Goal: Task Accomplishment & Management: Use online tool/utility

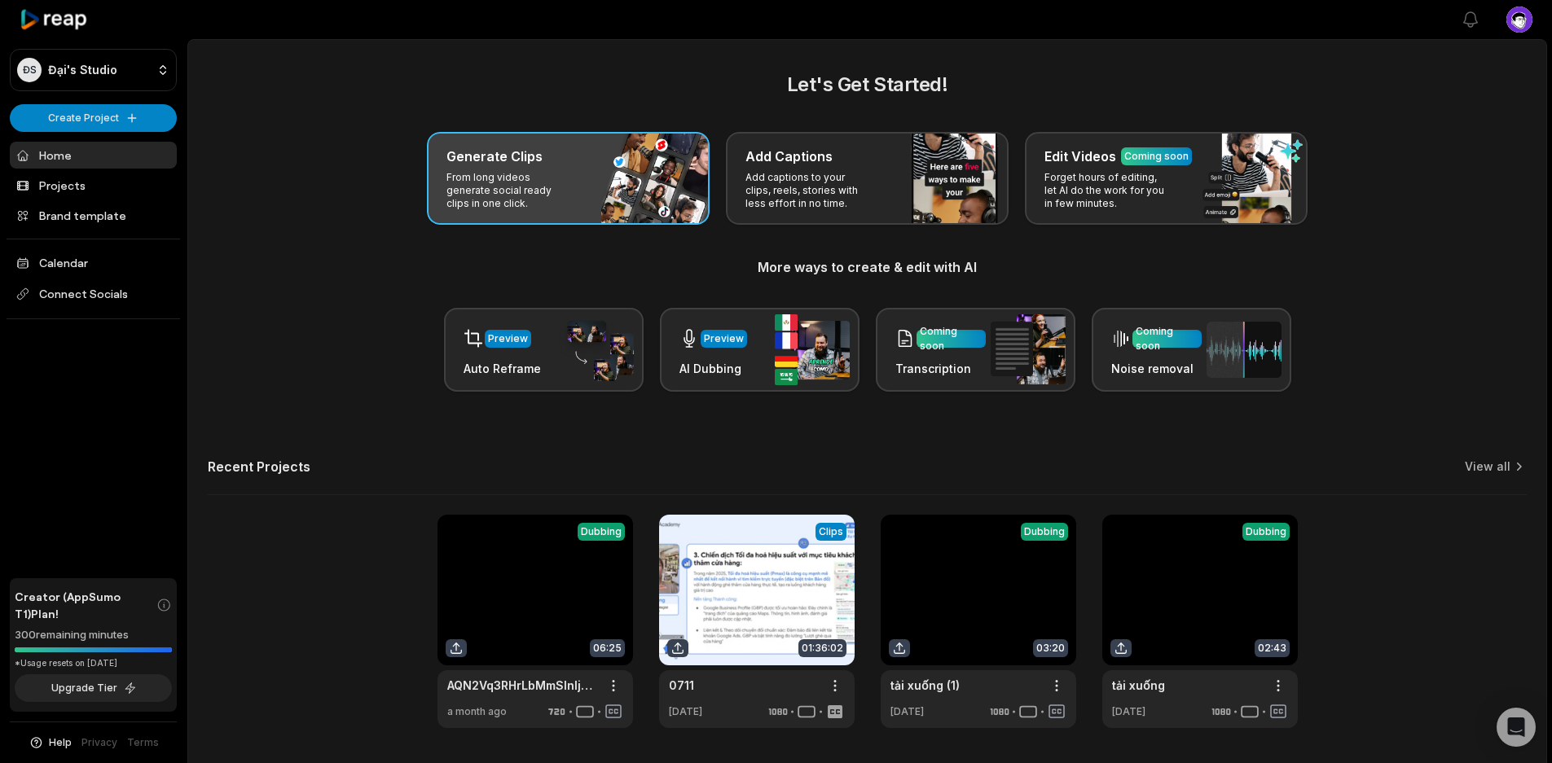
click at [584, 196] on div "Generate Clips From long videos generate social ready clips in one click." at bounding box center [568, 178] width 283 height 93
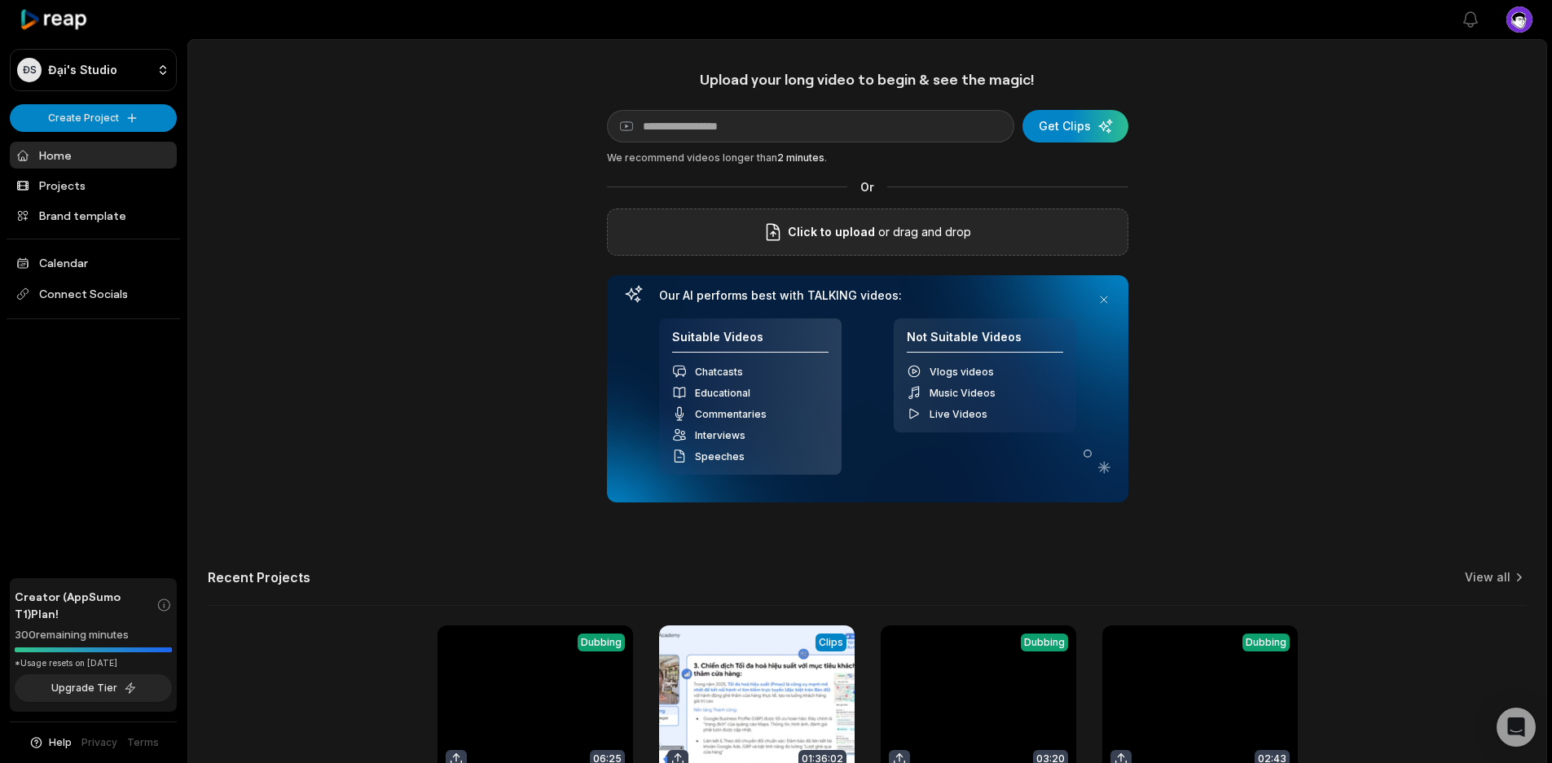
click at [804, 233] on span "Click to upload" at bounding box center [831, 232] width 87 height 20
click at [0, 0] on input "Click to upload" at bounding box center [0, 0] width 0 height 0
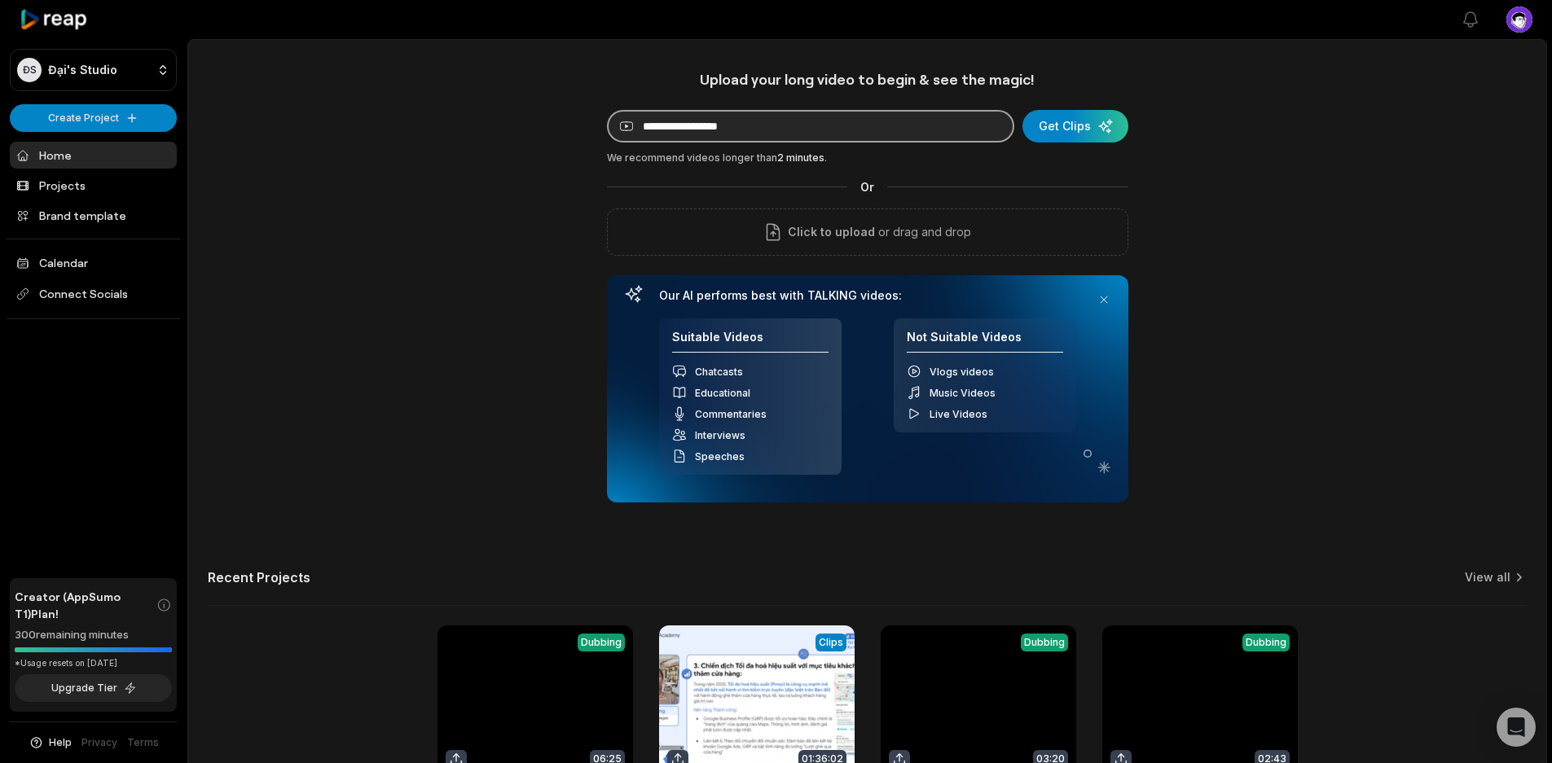
click at [787, 130] on input at bounding box center [810, 126] width 407 height 33
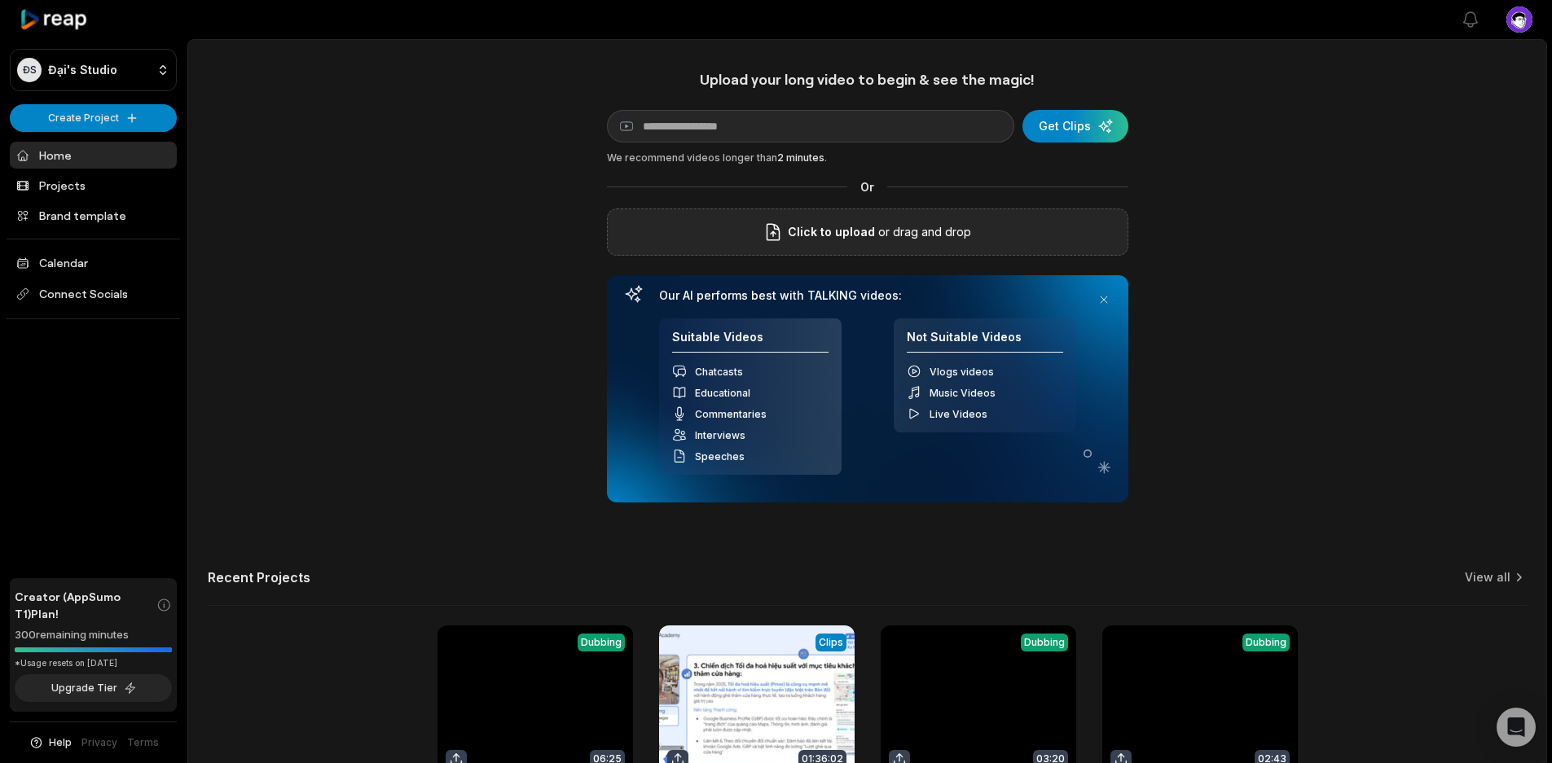
click at [938, 225] on p "or drag and drop" at bounding box center [923, 232] width 96 height 20
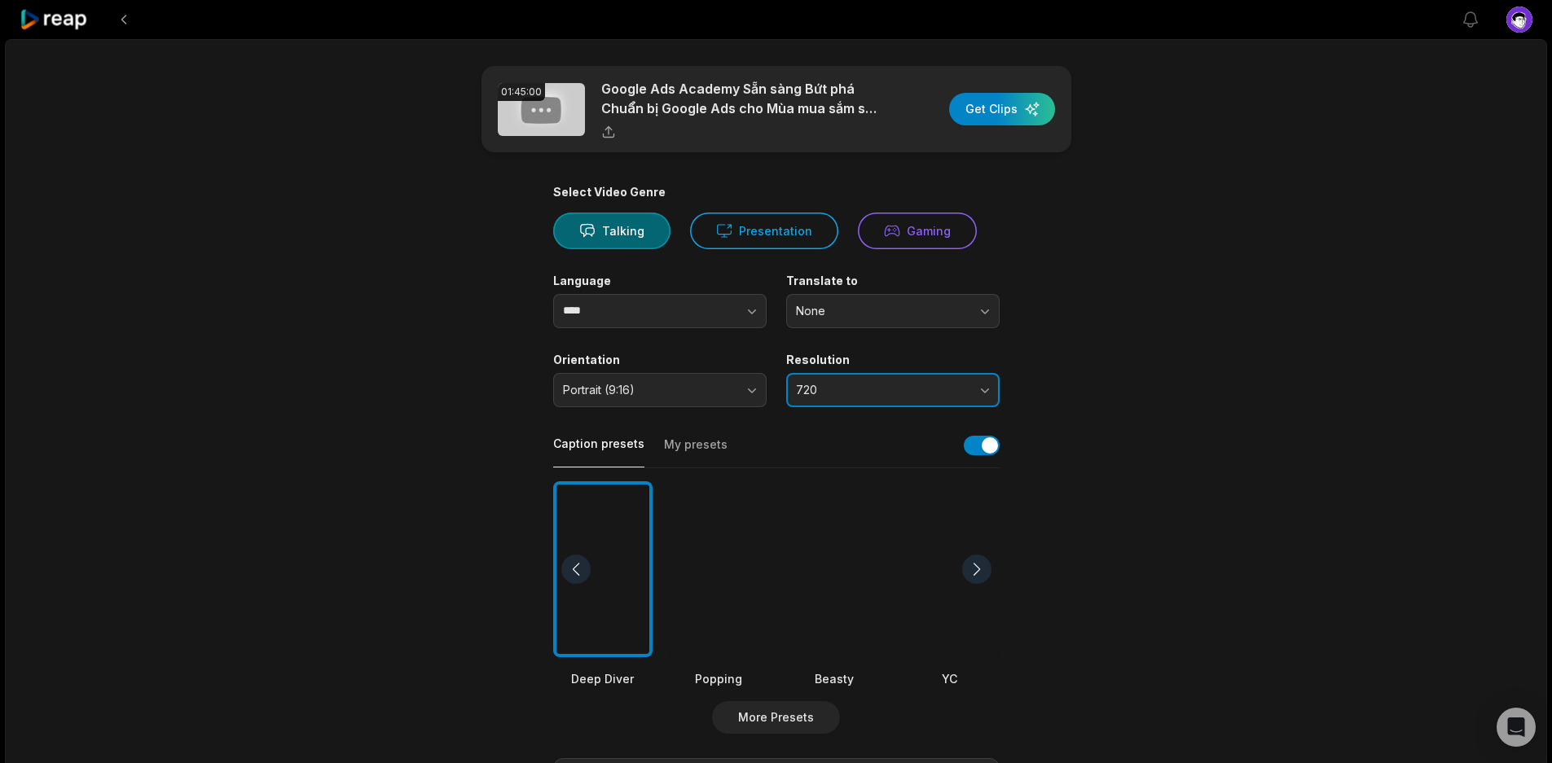
click at [881, 386] on span "720" at bounding box center [881, 390] width 171 height 15
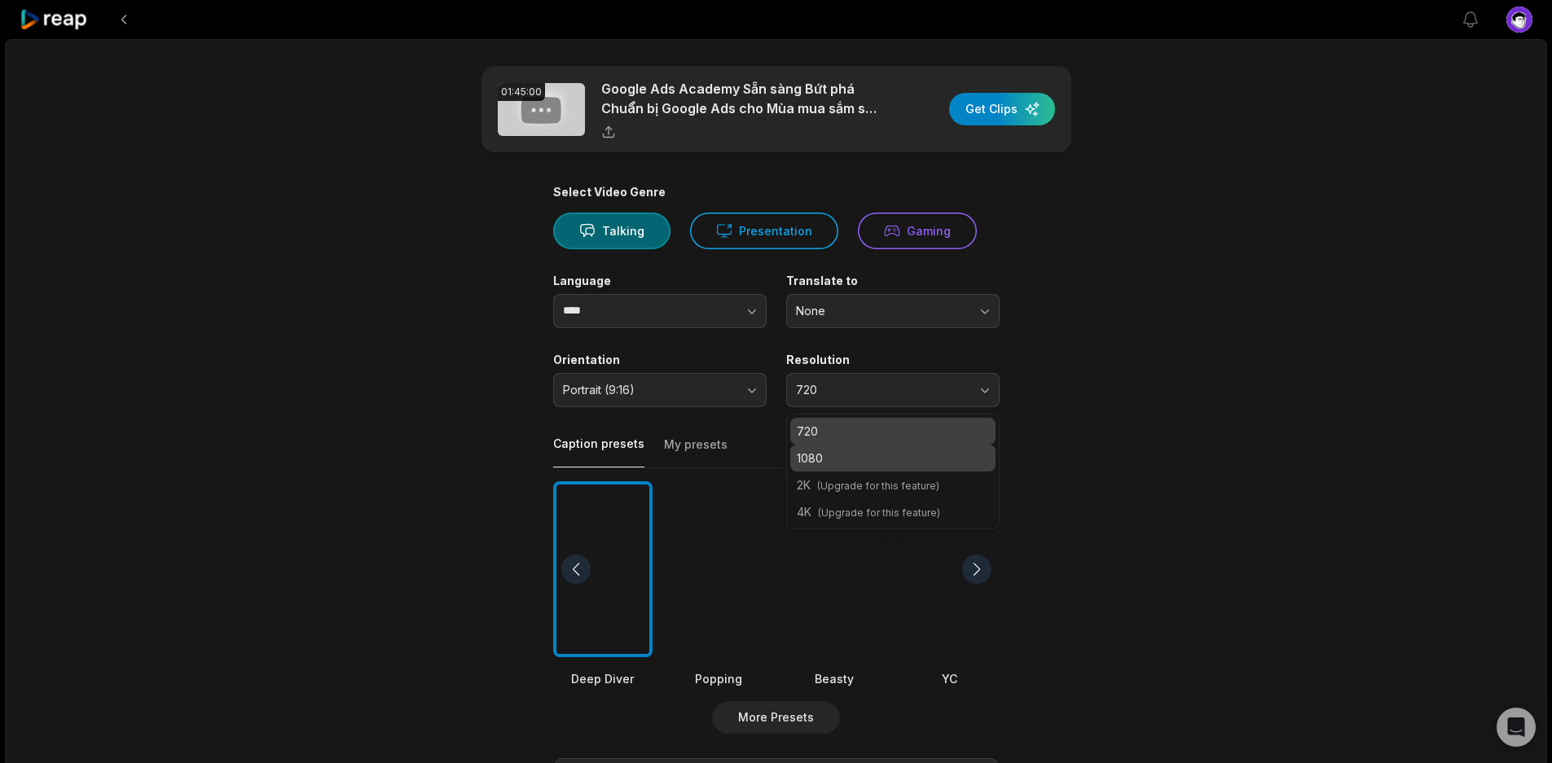
click at [837, 459] on p "1080" at bounding box center [893, 458] width 192 height 17
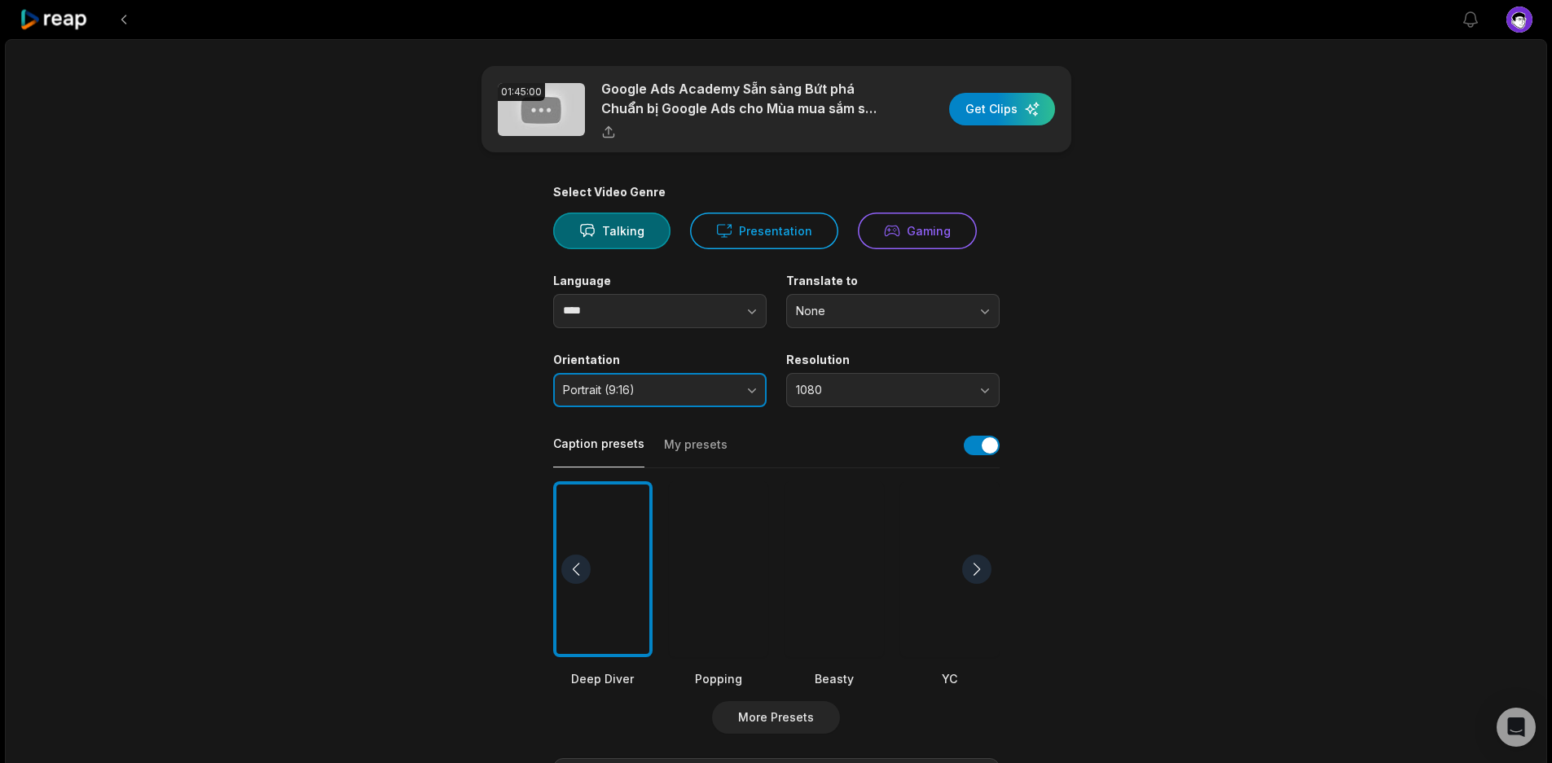
click at [620, 385] on span "Portrait (9:16)" at bounding box center [648, 390] width 171 height 15
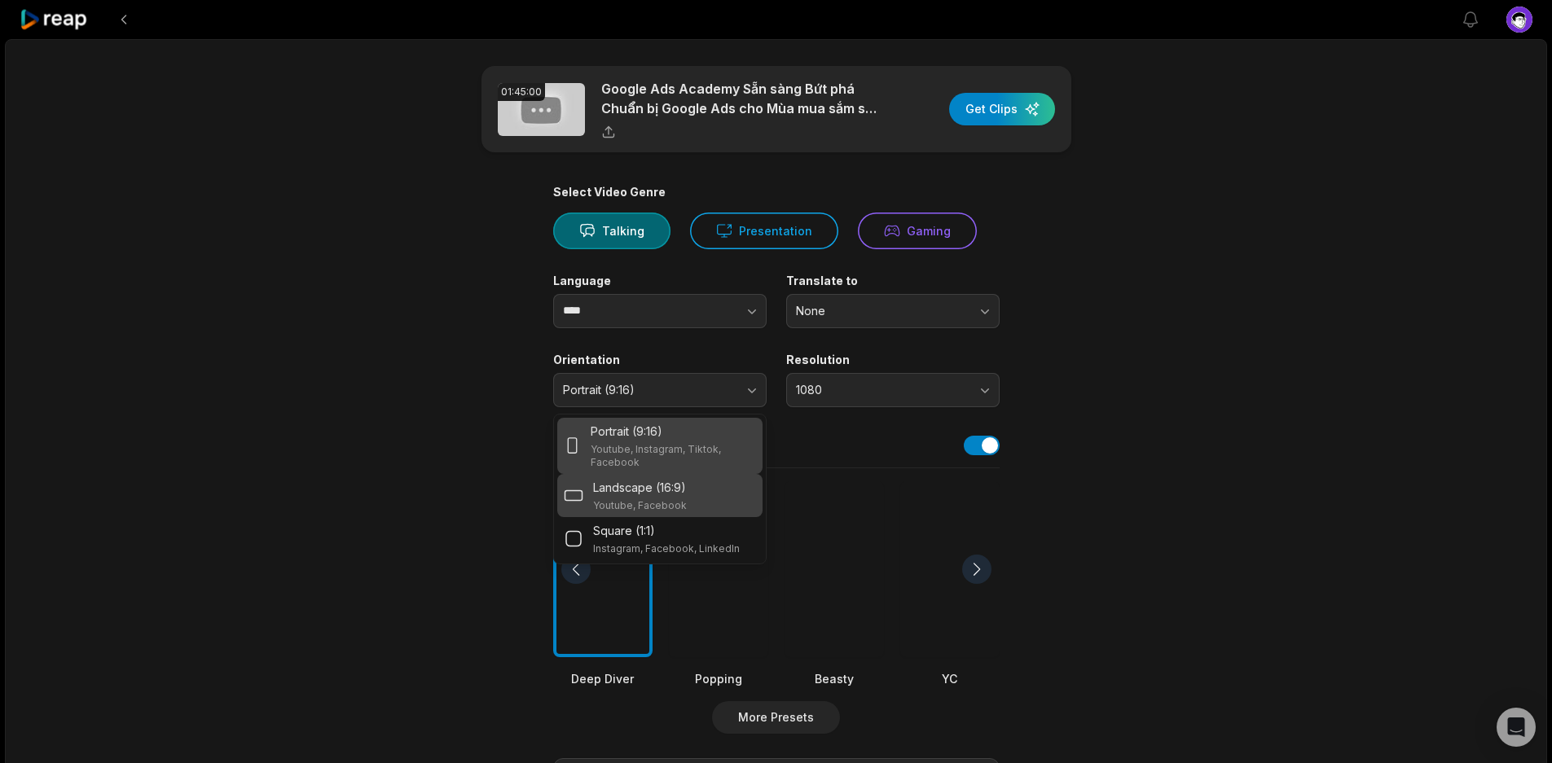
click at [596, 491] on p "Landscape (16:9)" at bounding box center [639, 487] width 93 height 17
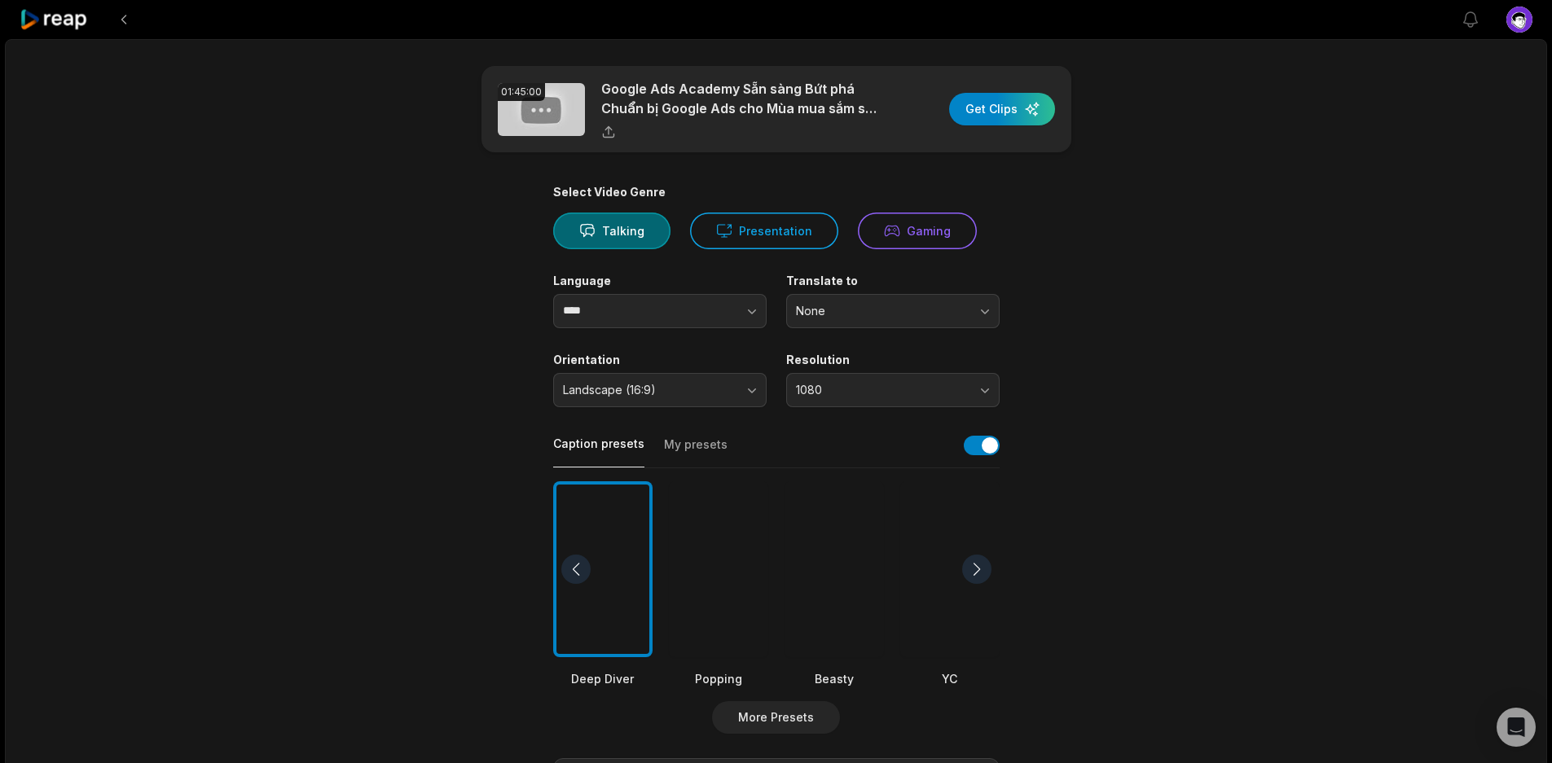
click at [388, 489] on main "01:45:00 Google Ads Academy Sẵn sàng Bứt phá Chuẩn bị Google Ads cho M…" at bounding box center [776, 565] width 789 height 998
click at [675, 318] on button "button" at bounding box center [719, 311] width 93 height 34
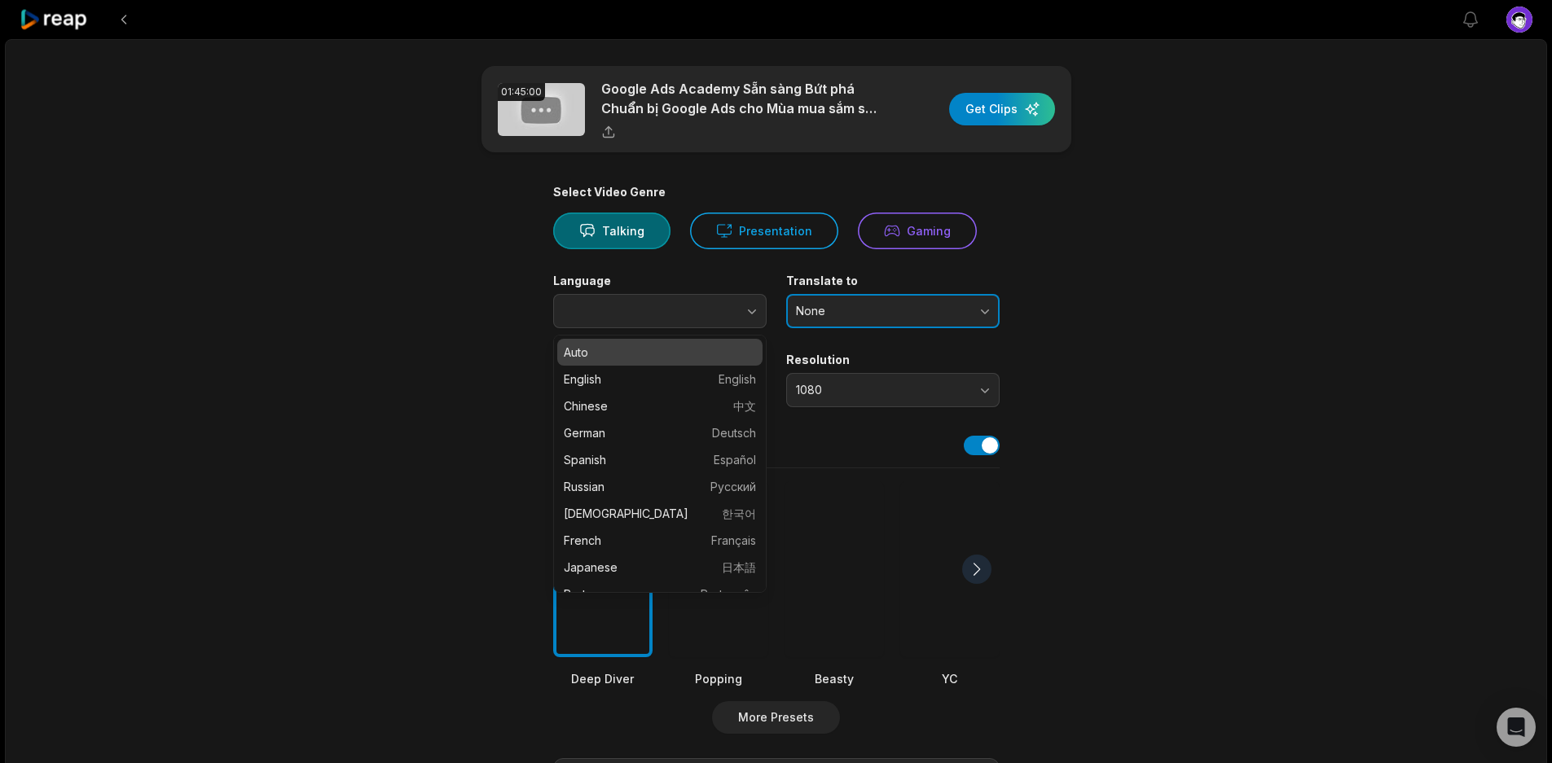
type input "****"
click at [956, 313] on span "None" at bounding box center [881, 311] width 171 height 15
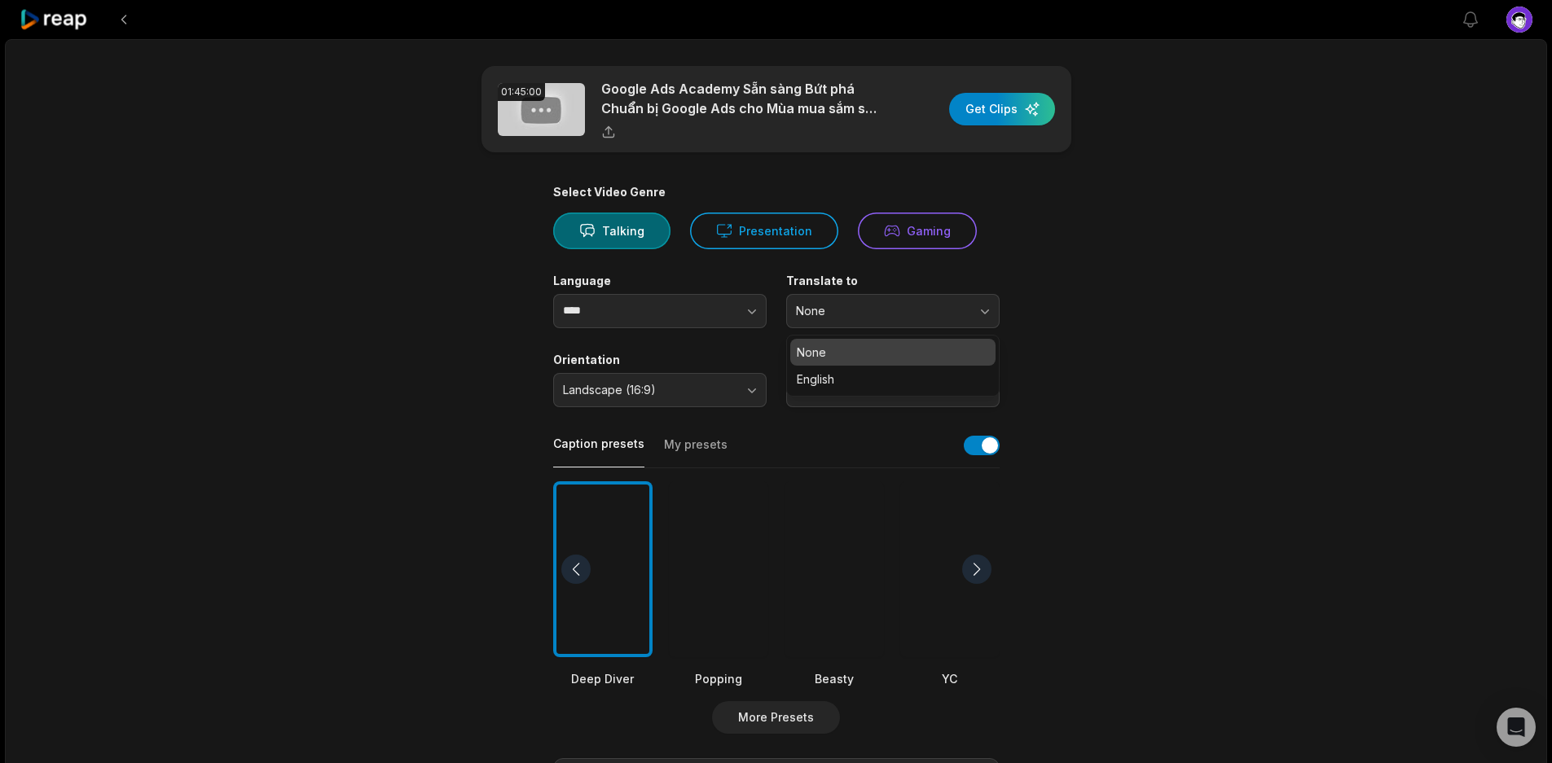
click at [1053, 331] on main "01:45:00 Google Ads Academy Sẵn sàng Bứt phá Chuẩn bị Google Ads cho M…" at bounding box center [776, 565] width 789 height 998
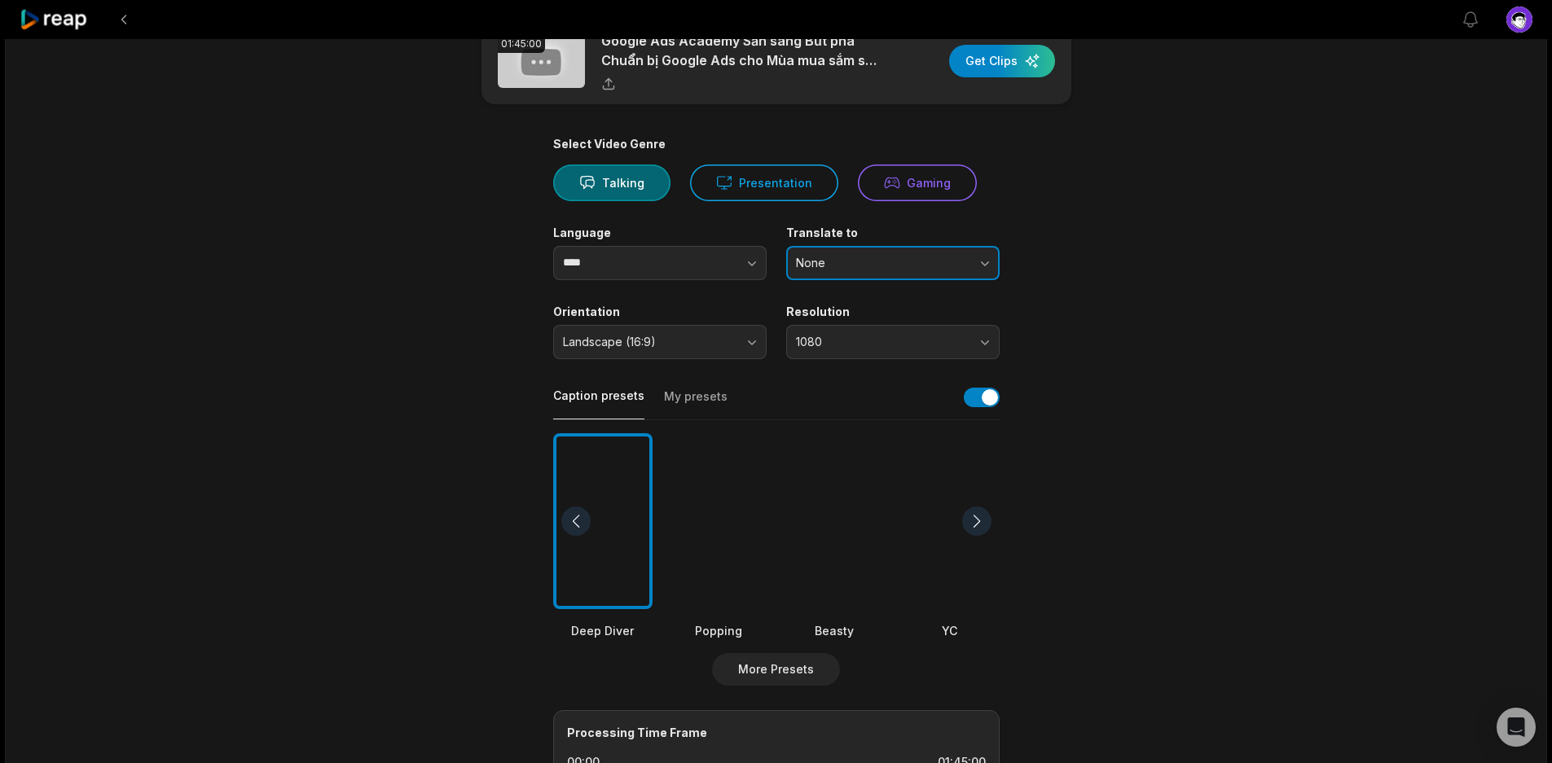
scroll to position [32, 0]
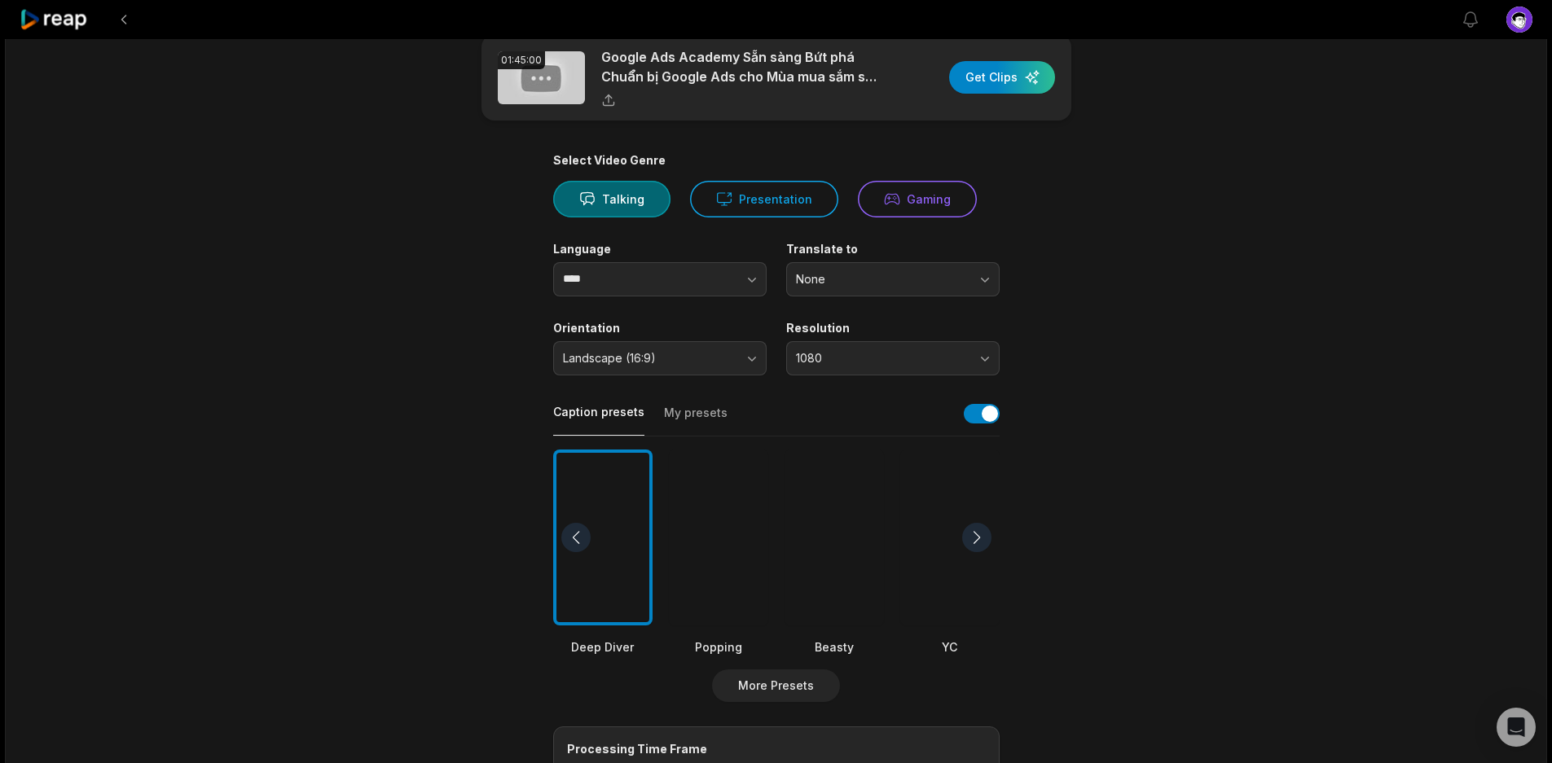
click at [1180, 343] on div "01:45:00 Google Ads Academy Sẵn sàng Bứt phá Chuẩn bị Google Ads cho M…" at bounding box center [776, 575] width 1542 height 1137
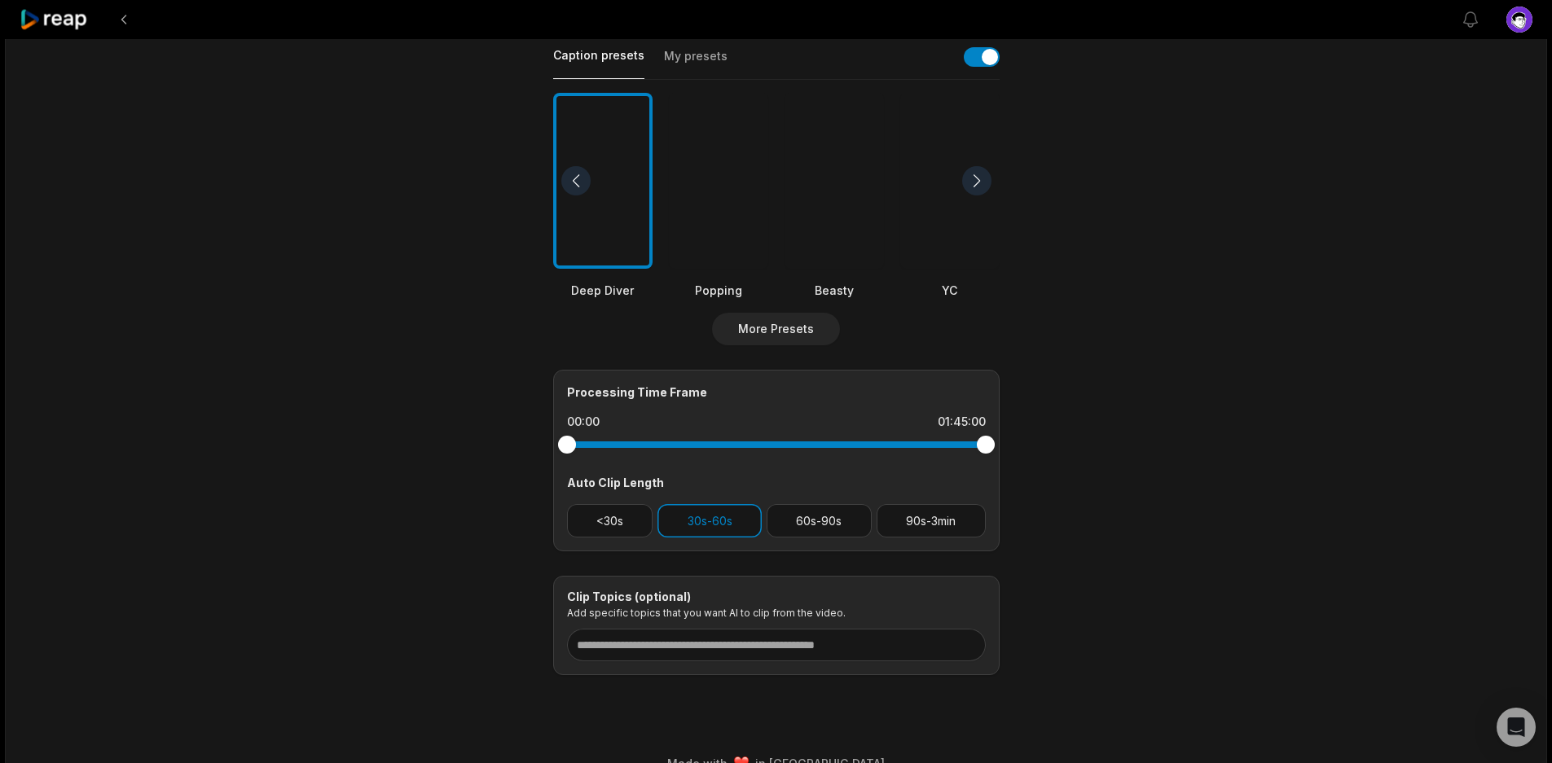
scroll to position [418, 0]
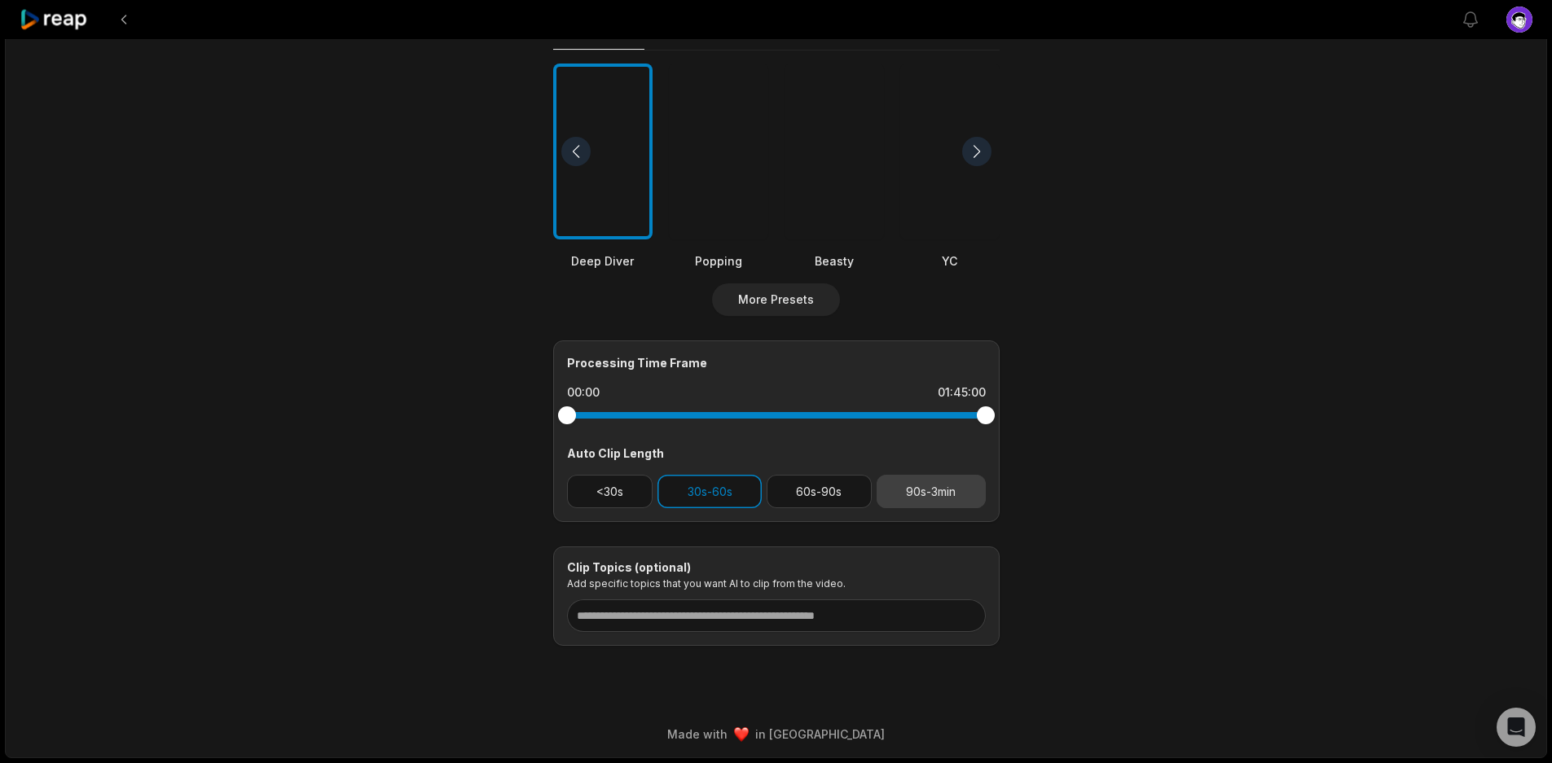
click at [909, 490] on button "90s-3min" at bounding box center [931, 491] width 109 height 33
click at [697, 497] on button "30s-60s" at bounding box center [709, 491] width 104 height 33
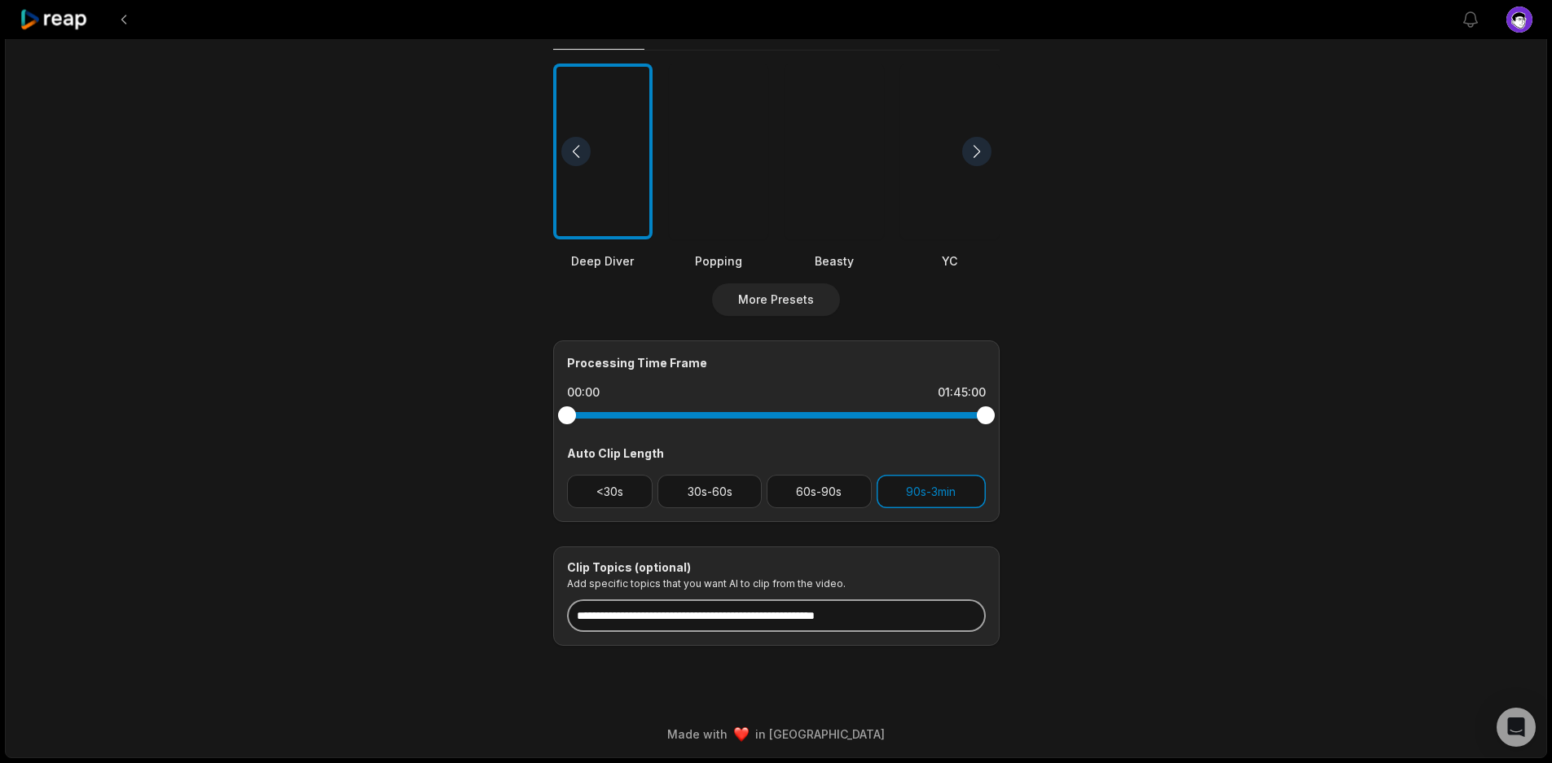
click at [792, 619] on input at bounding box center [776, 616] width 419 height 33
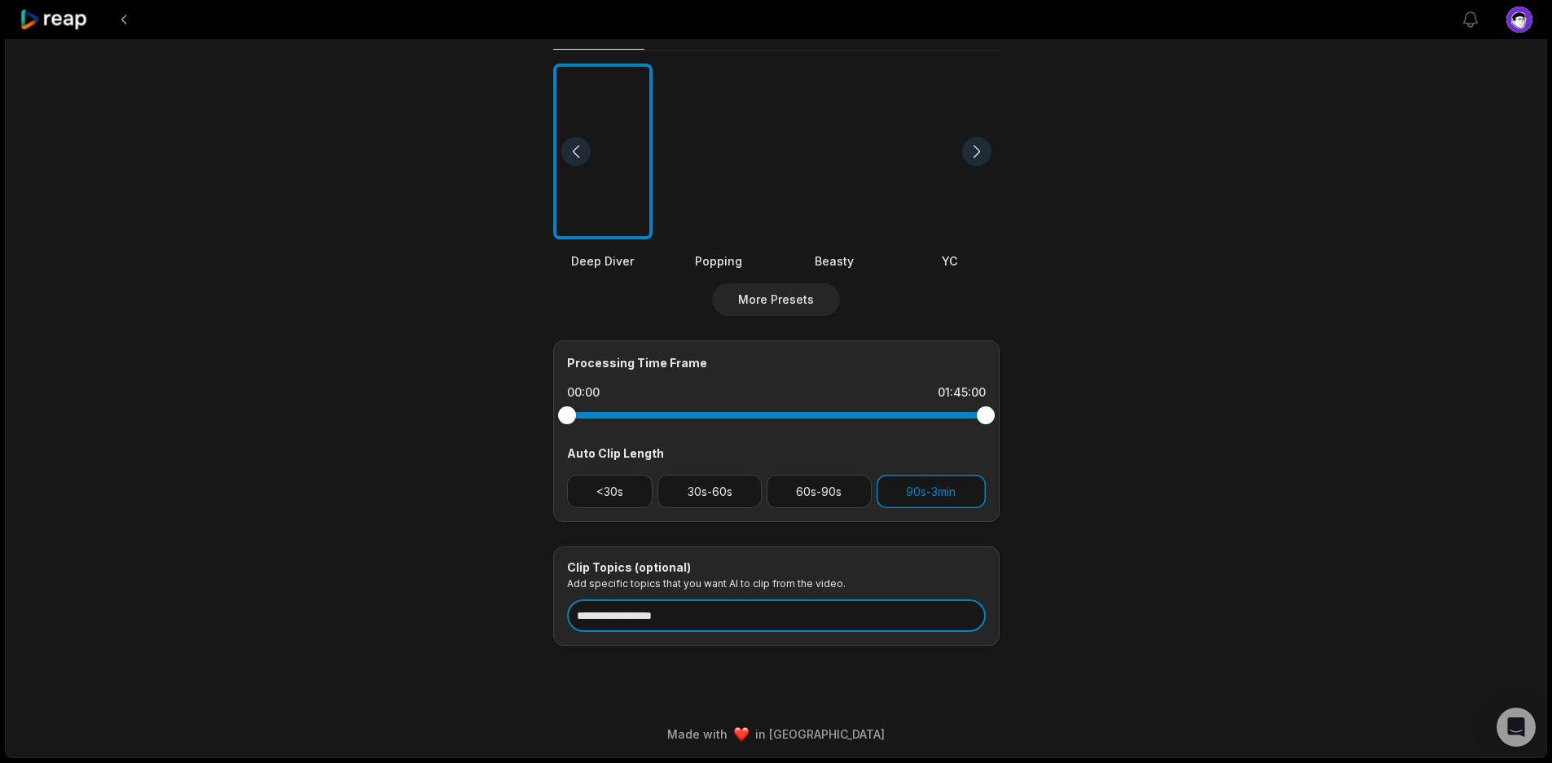
type input "**********"
click at [1176, 632] on div "**********" at bounding box center [776, 189] width 1542 height 1137
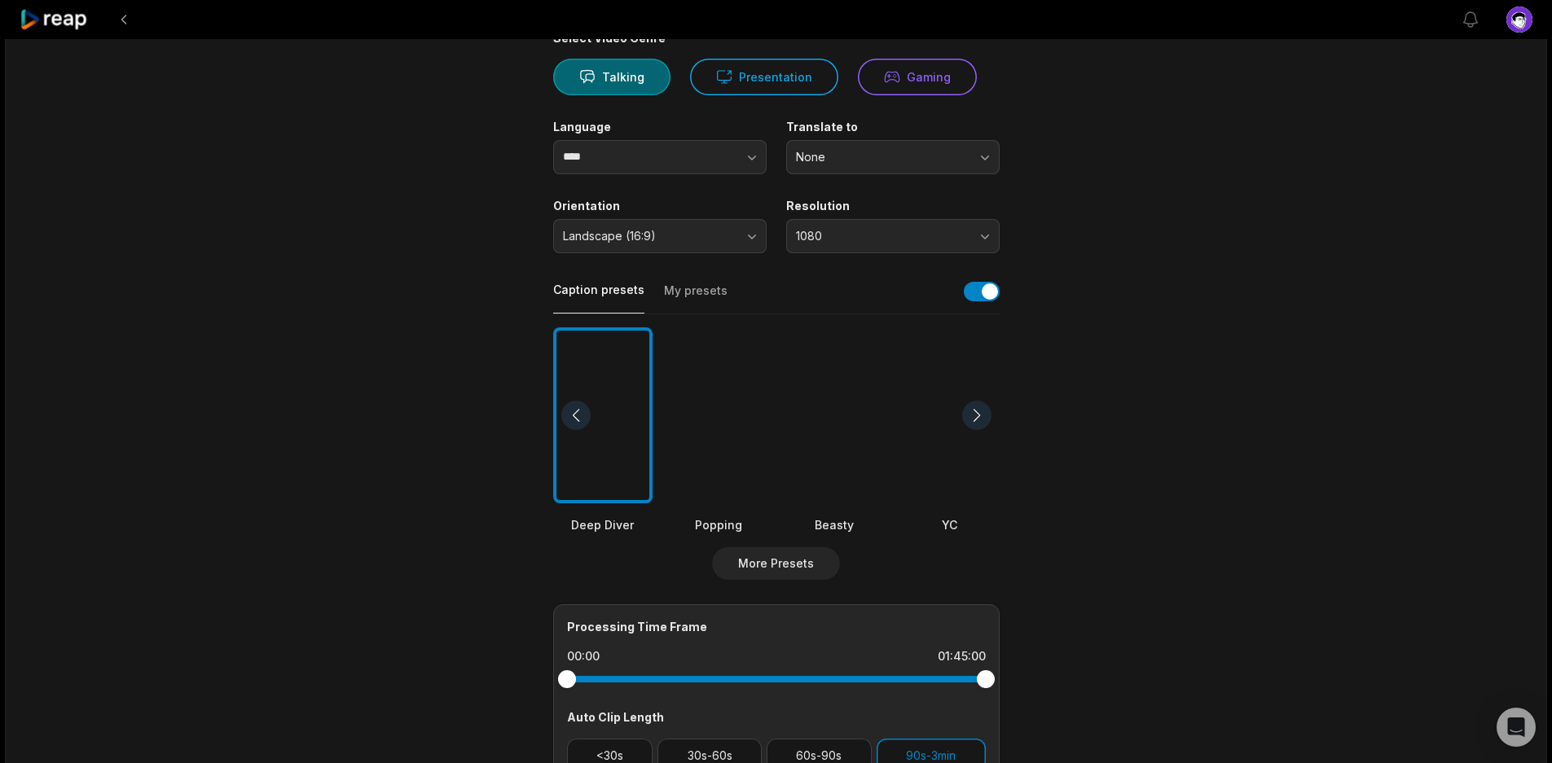
scroll to position [0, 0]
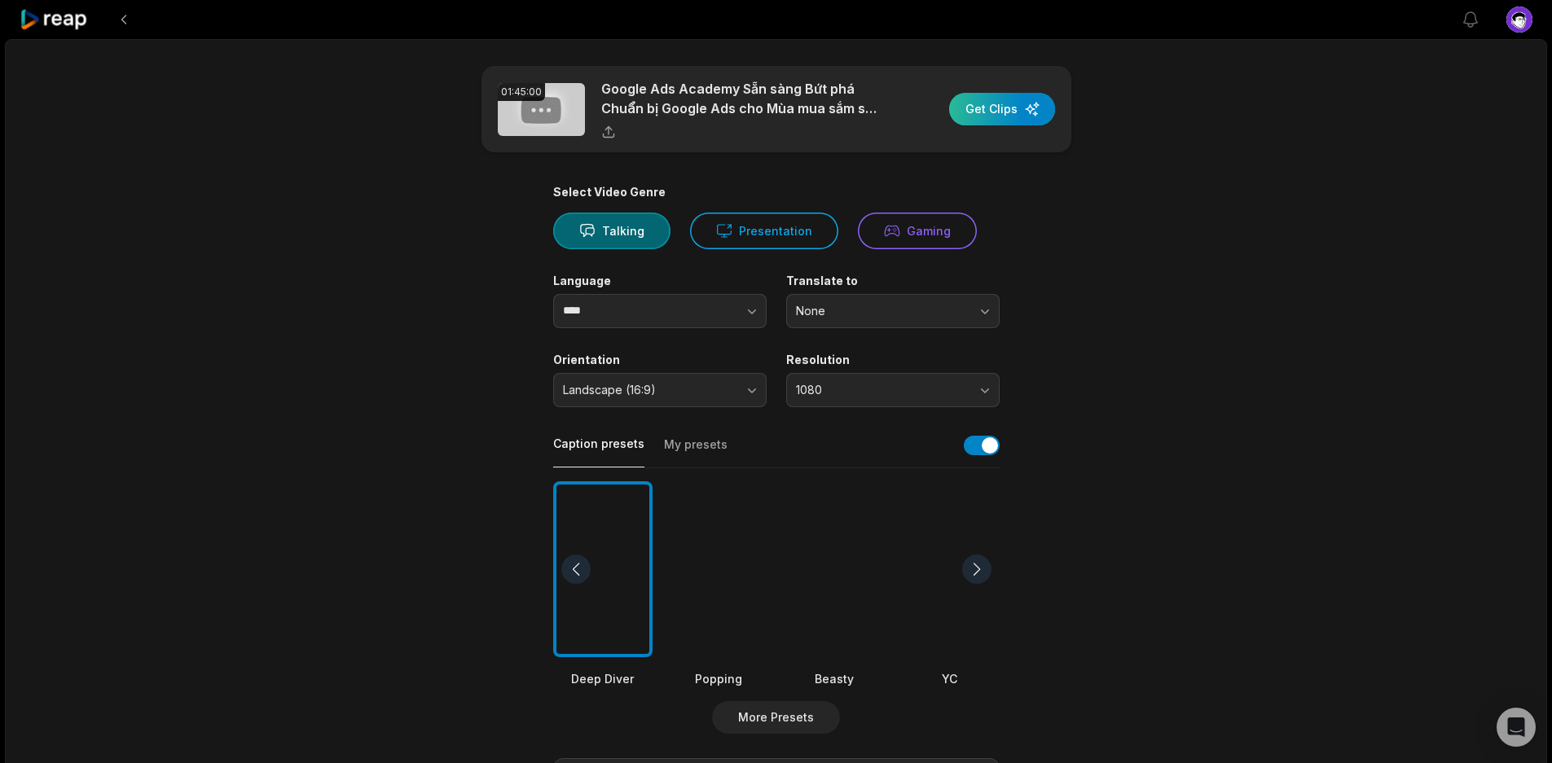
click at [997, 105] on div "button" at bounding box center [1002, 109] width 106 height 33
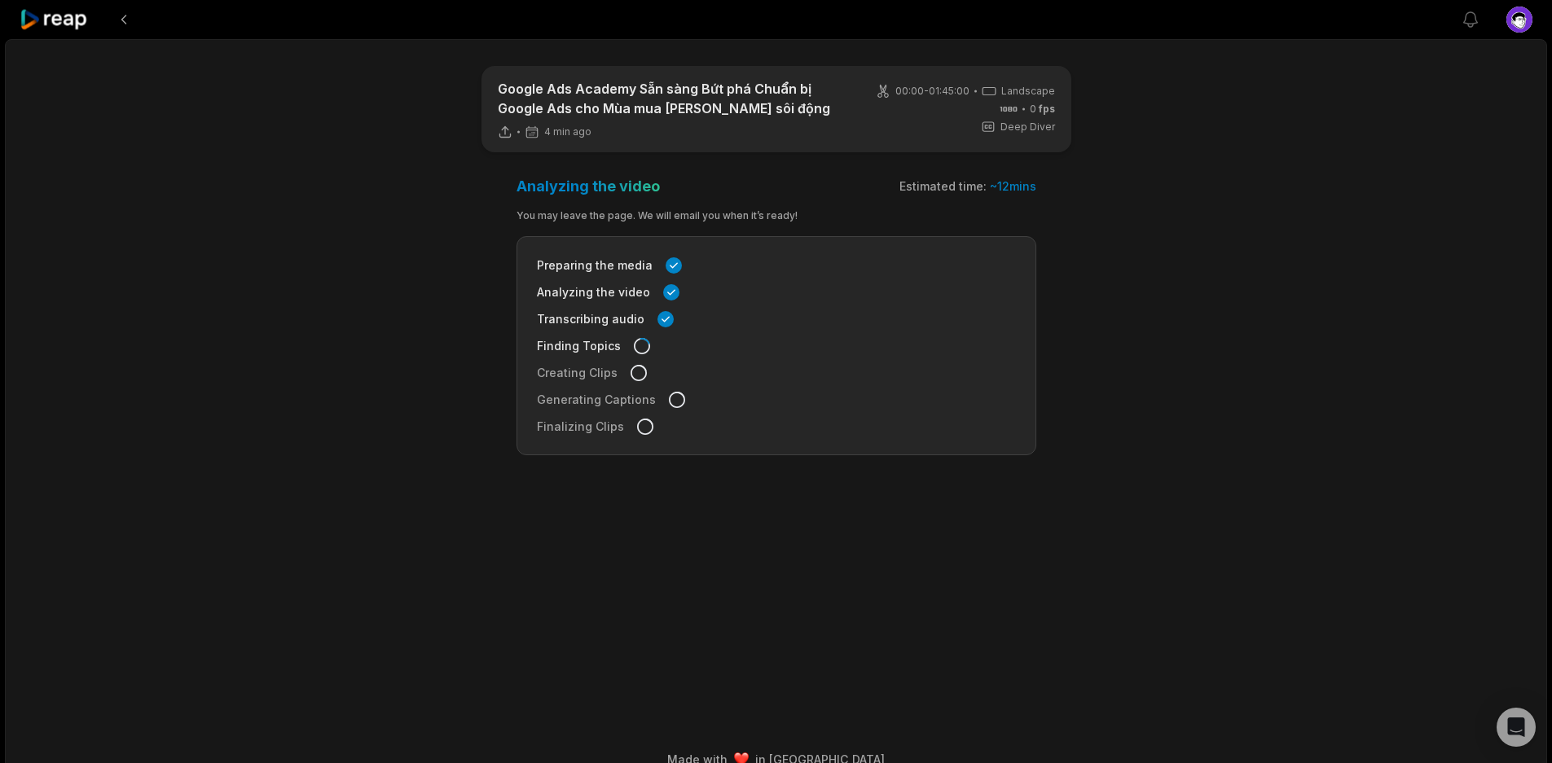
click at [1189, 182] on div "Google Ads Academy Sẵn sàng Bứt phá Chuẩn bị Google Ads cho Mùa mua s…" at bounding box center [776, 411] width 1542 height 745
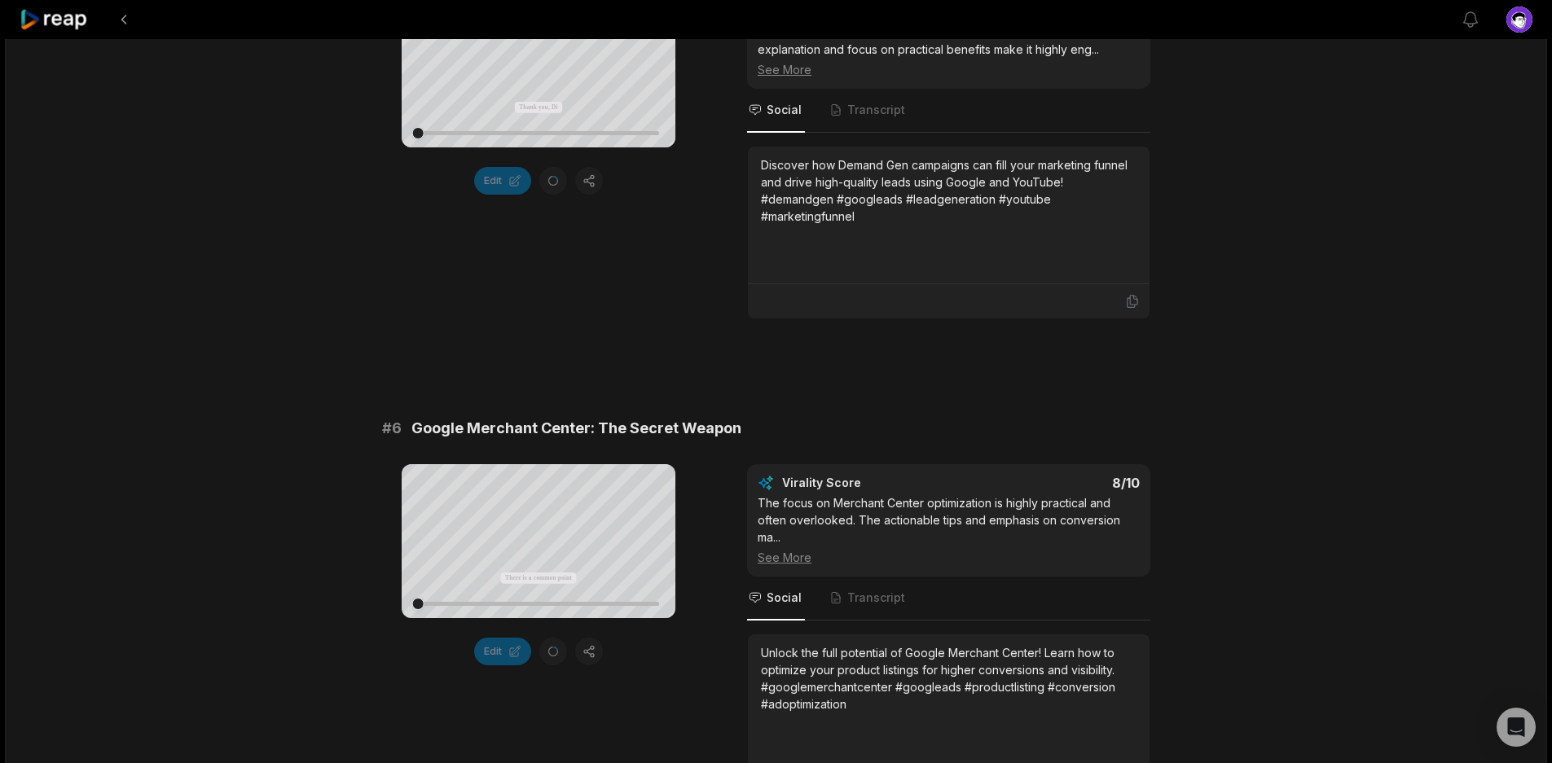
scroll to position [2136, 0]
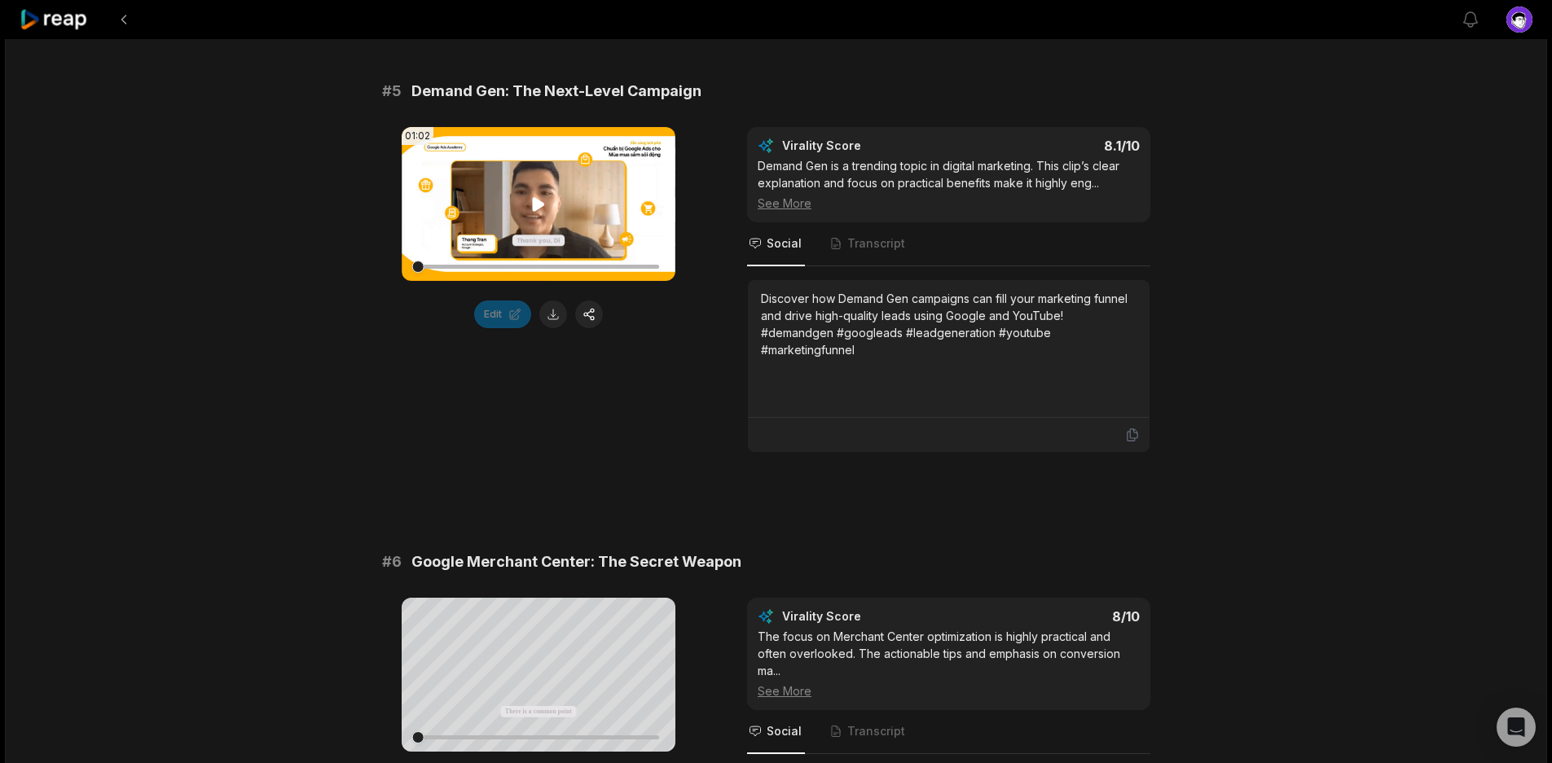
click at [536, 203] on icon at bounding box center [539, 204] width 12 height 14
click at [536, 204] on icon at bounding box center [539, 204] width 7 height 11
click at [538, 211] on icon at bounding box center [539, 205] width 20 height 20
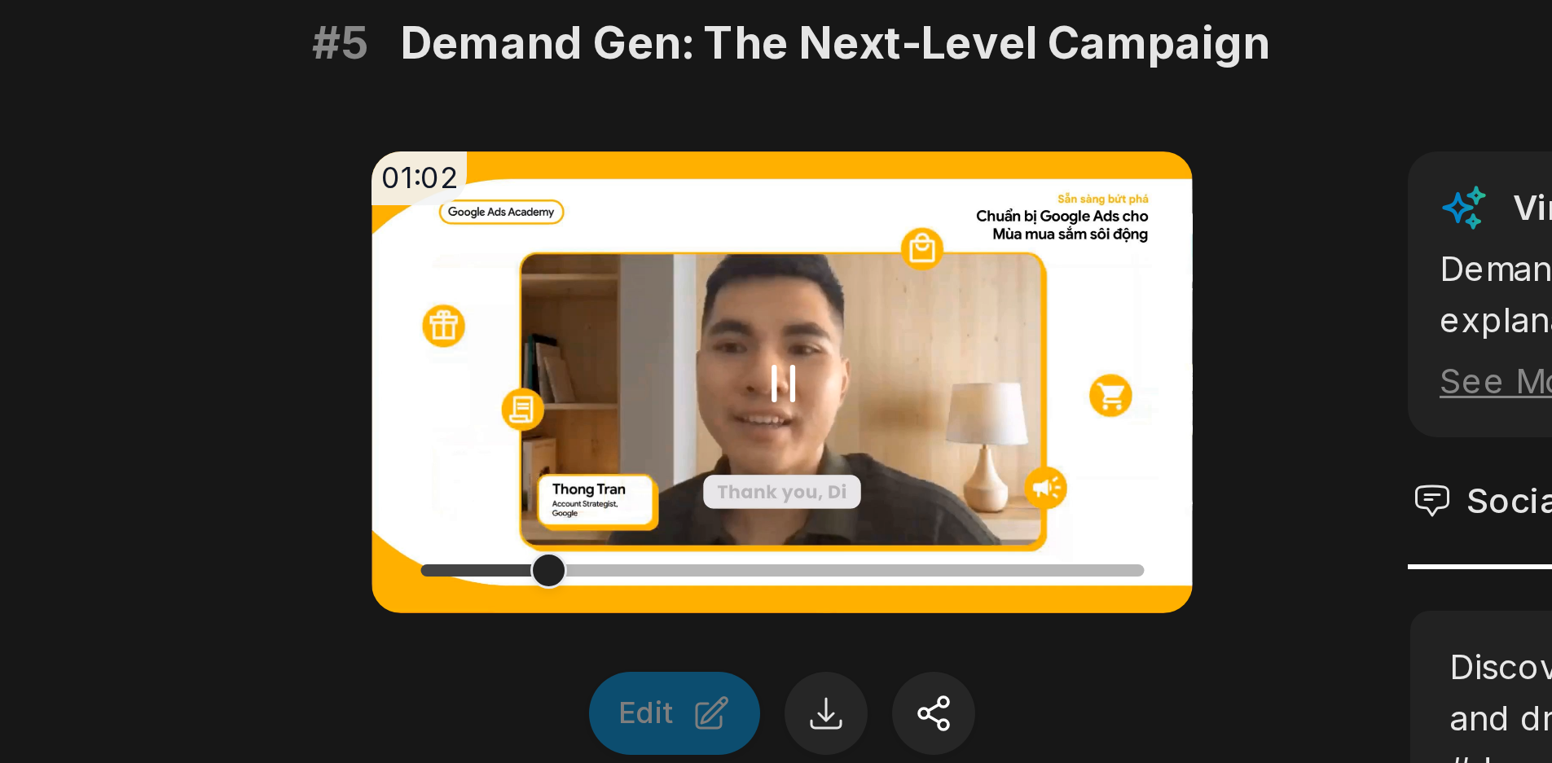
click at [547, 209] on icon at bounding box center [539, 205] width 20 height 20
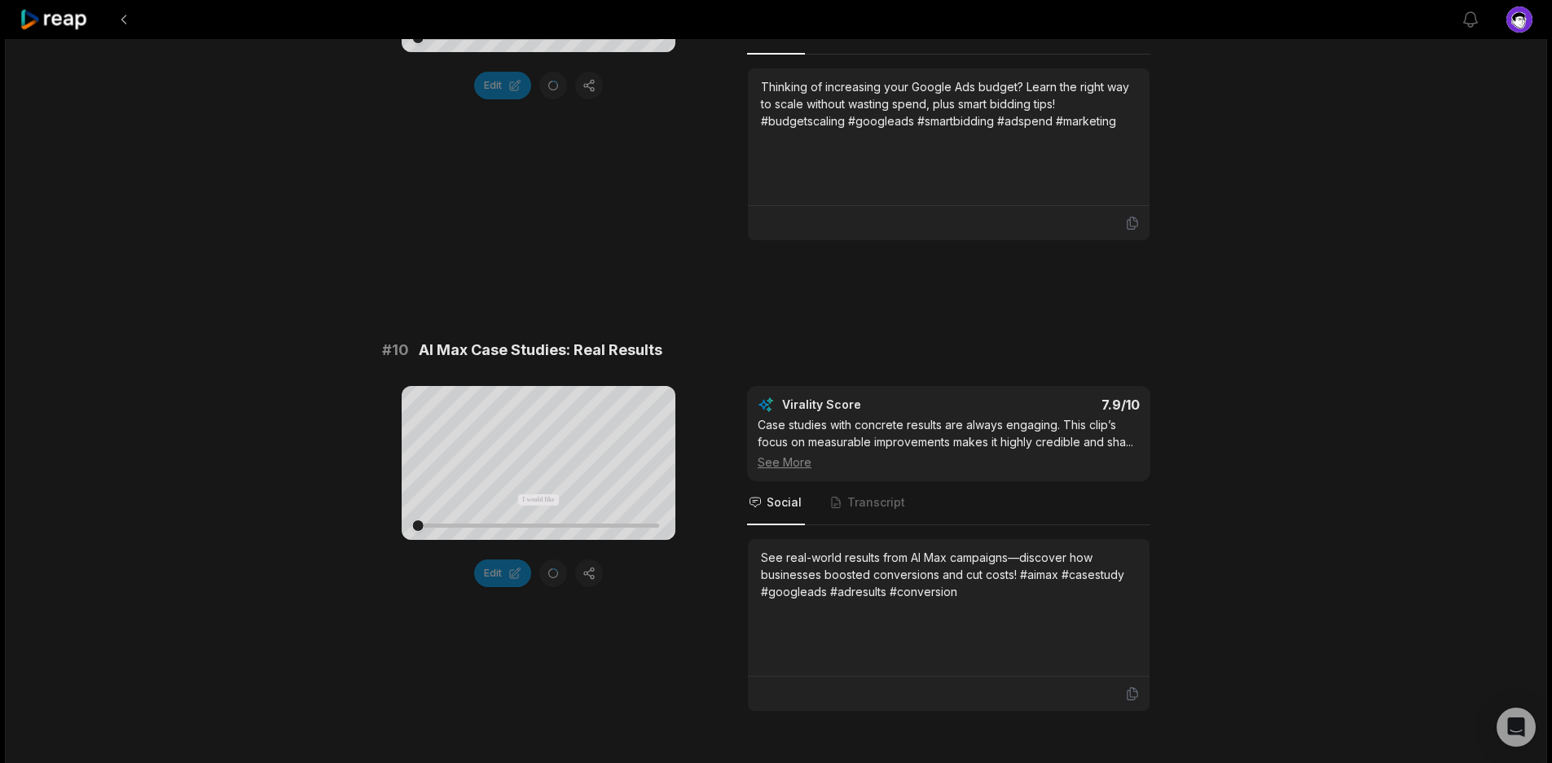
scroll to position [4394, 0]
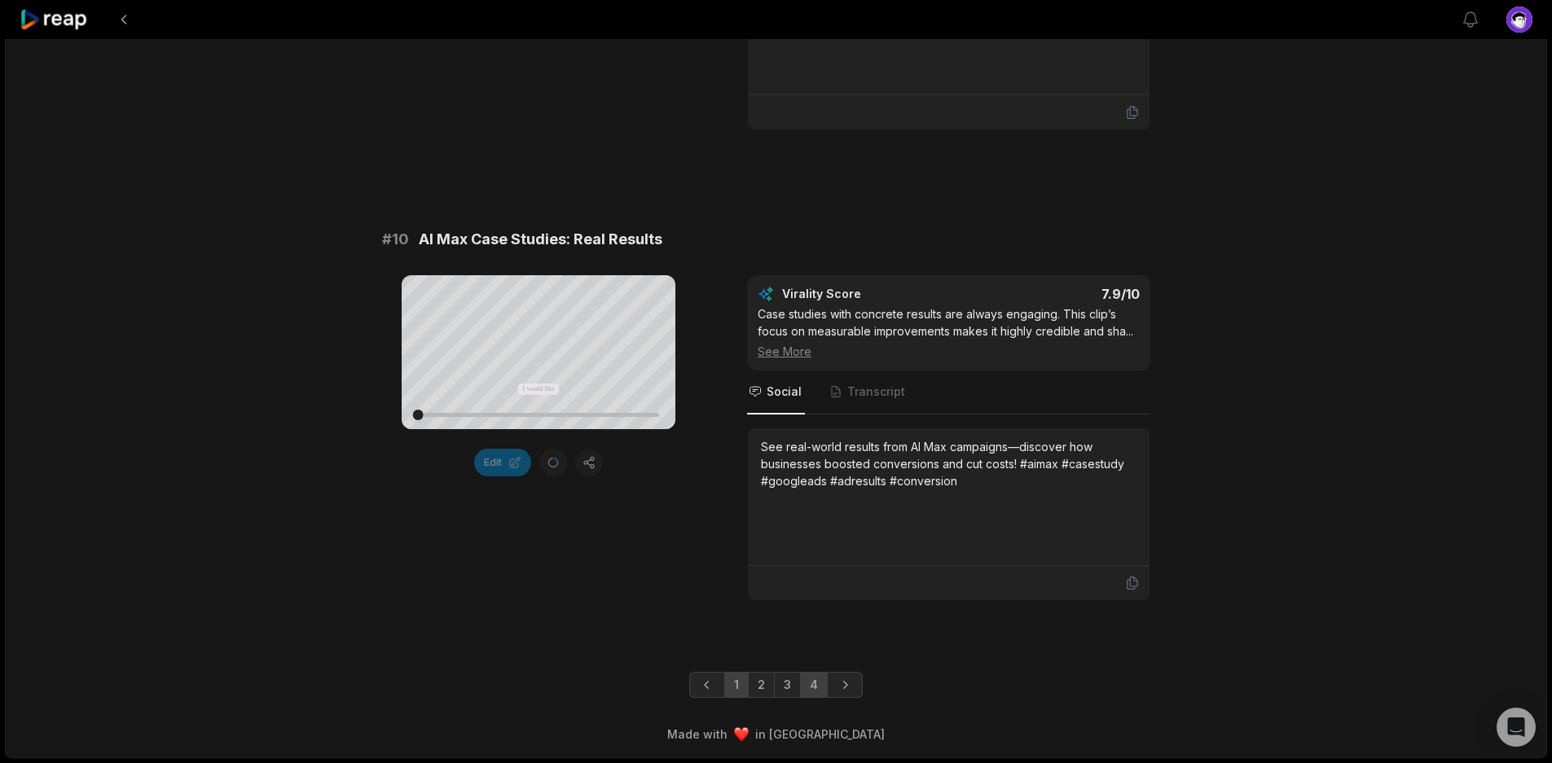
click at [812, 697] on link "4" at bounding box center [814, 685] width 28 height 26
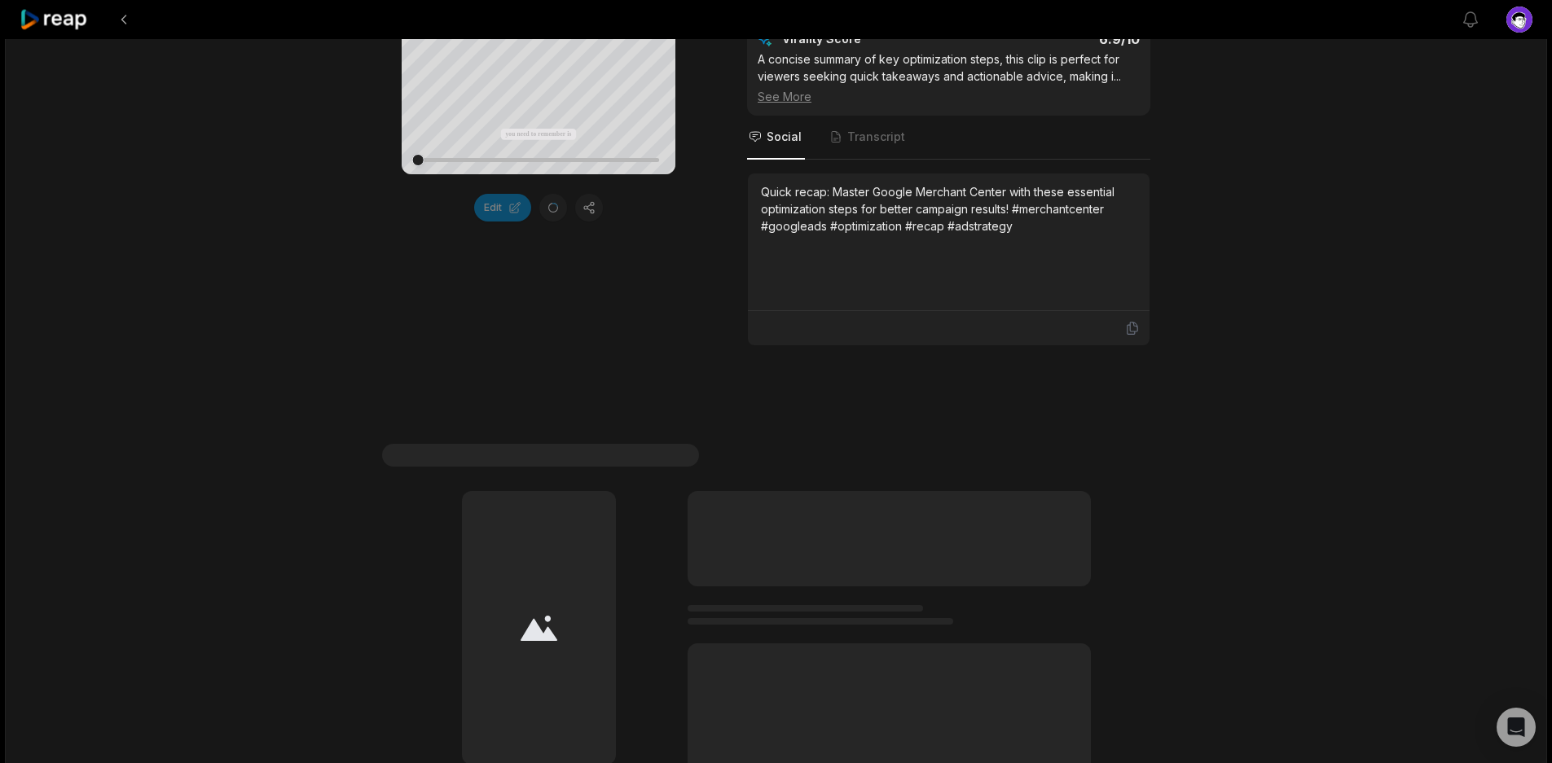
scroll to position [1046, 0]
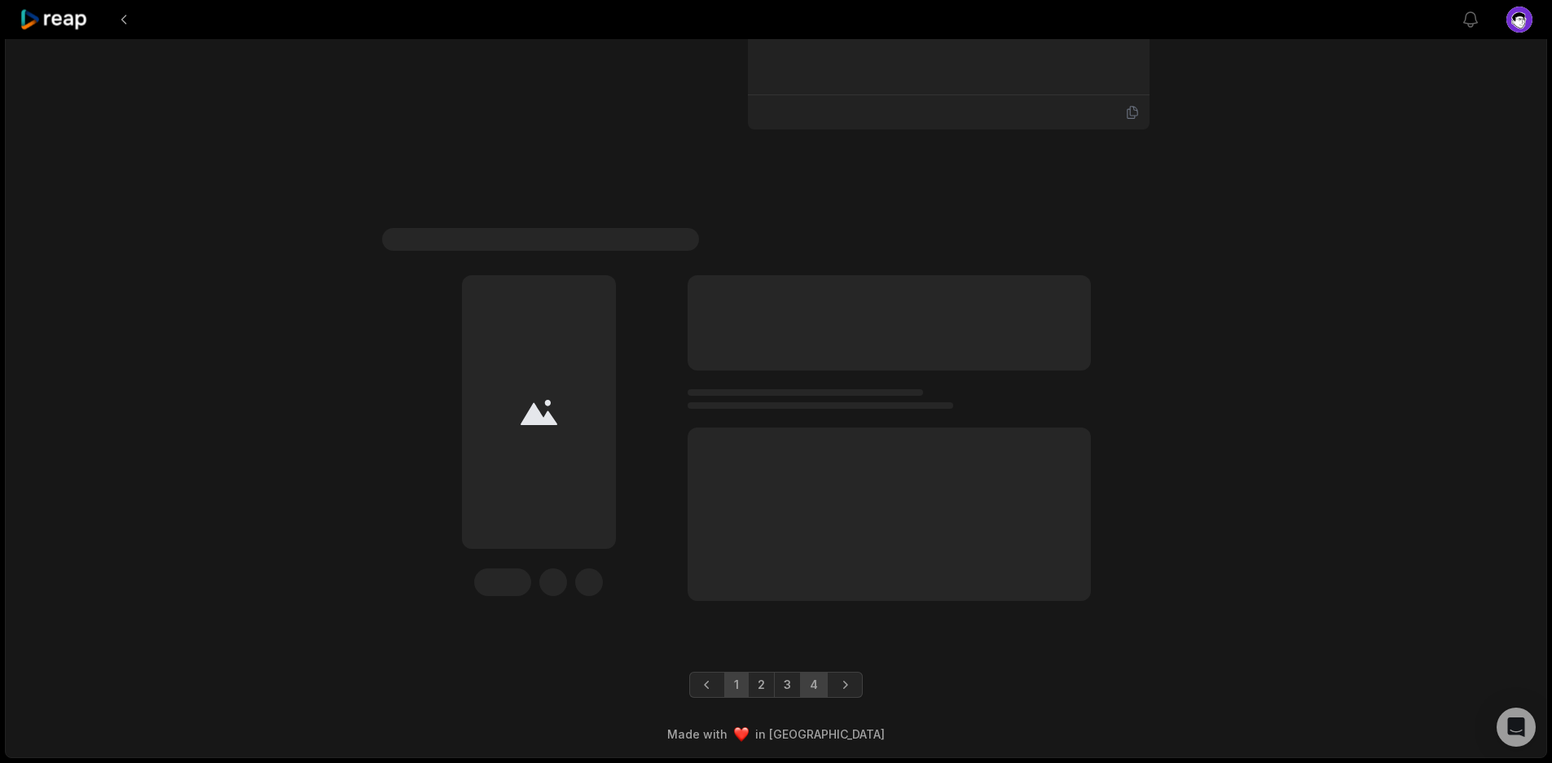
click at [731, 691] on link "1" at bounding box center [736, 685] width 24 height 26
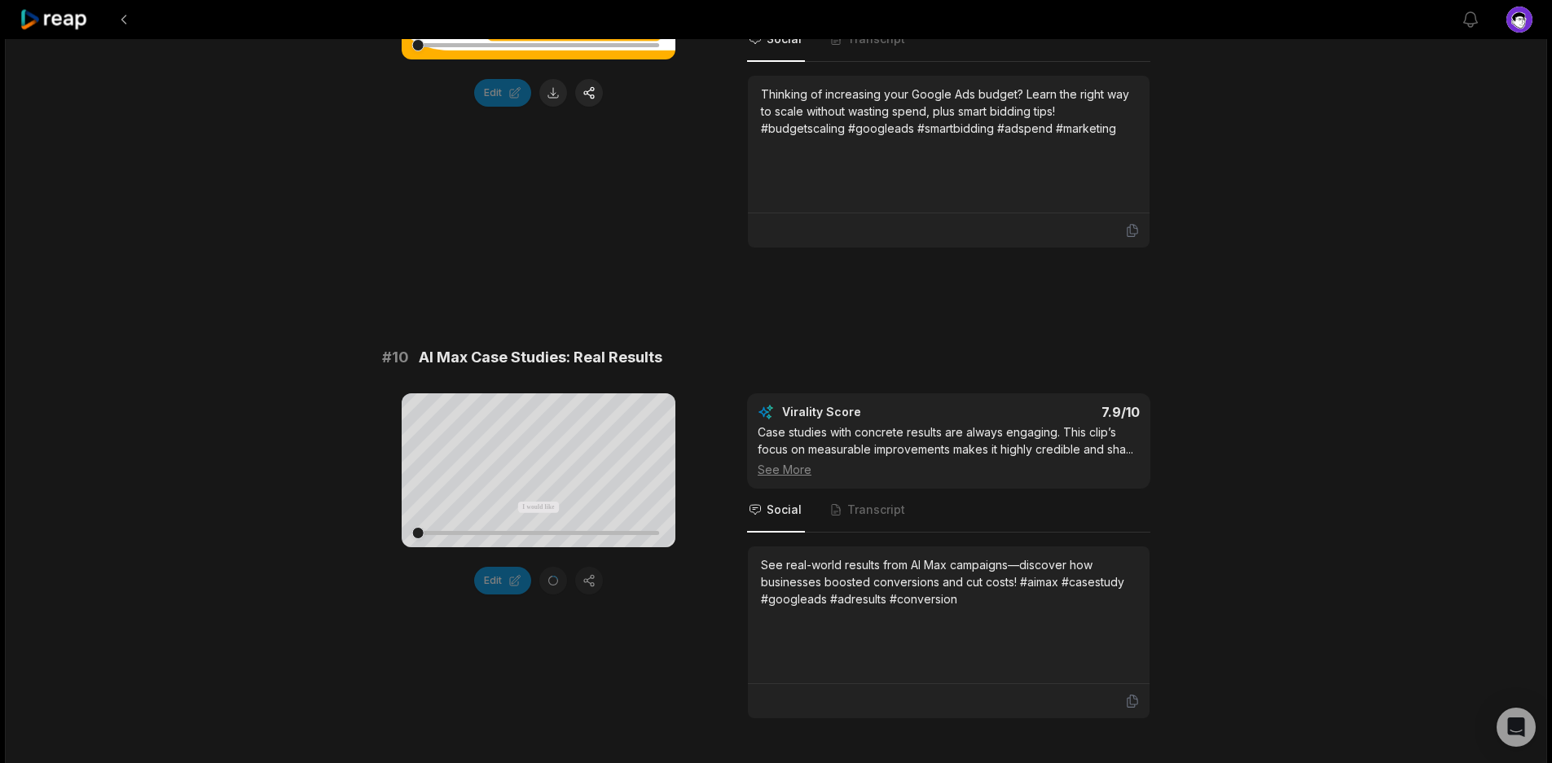
scroll to position [4394, 0]
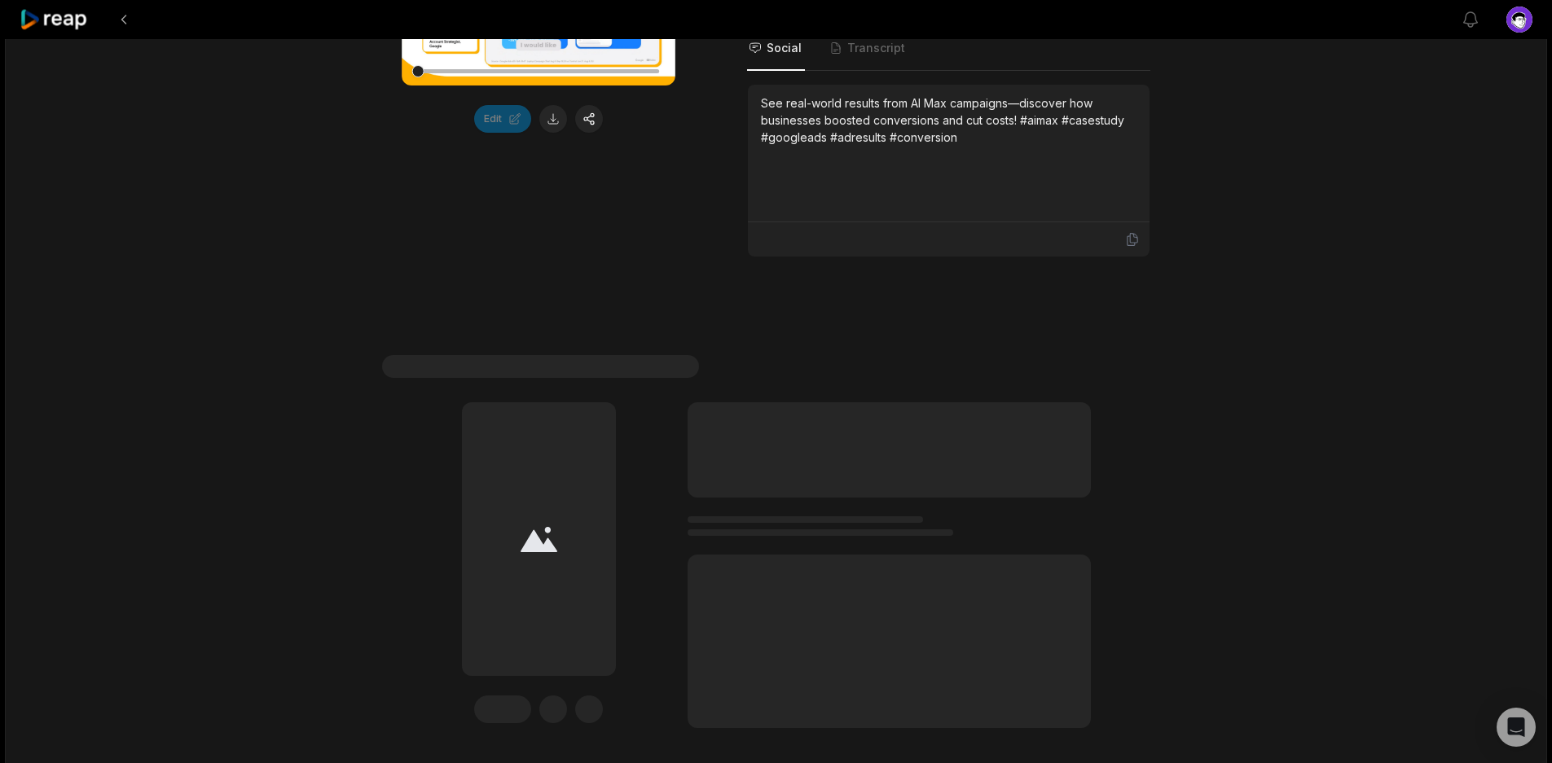
scroll to position [4865, 0]
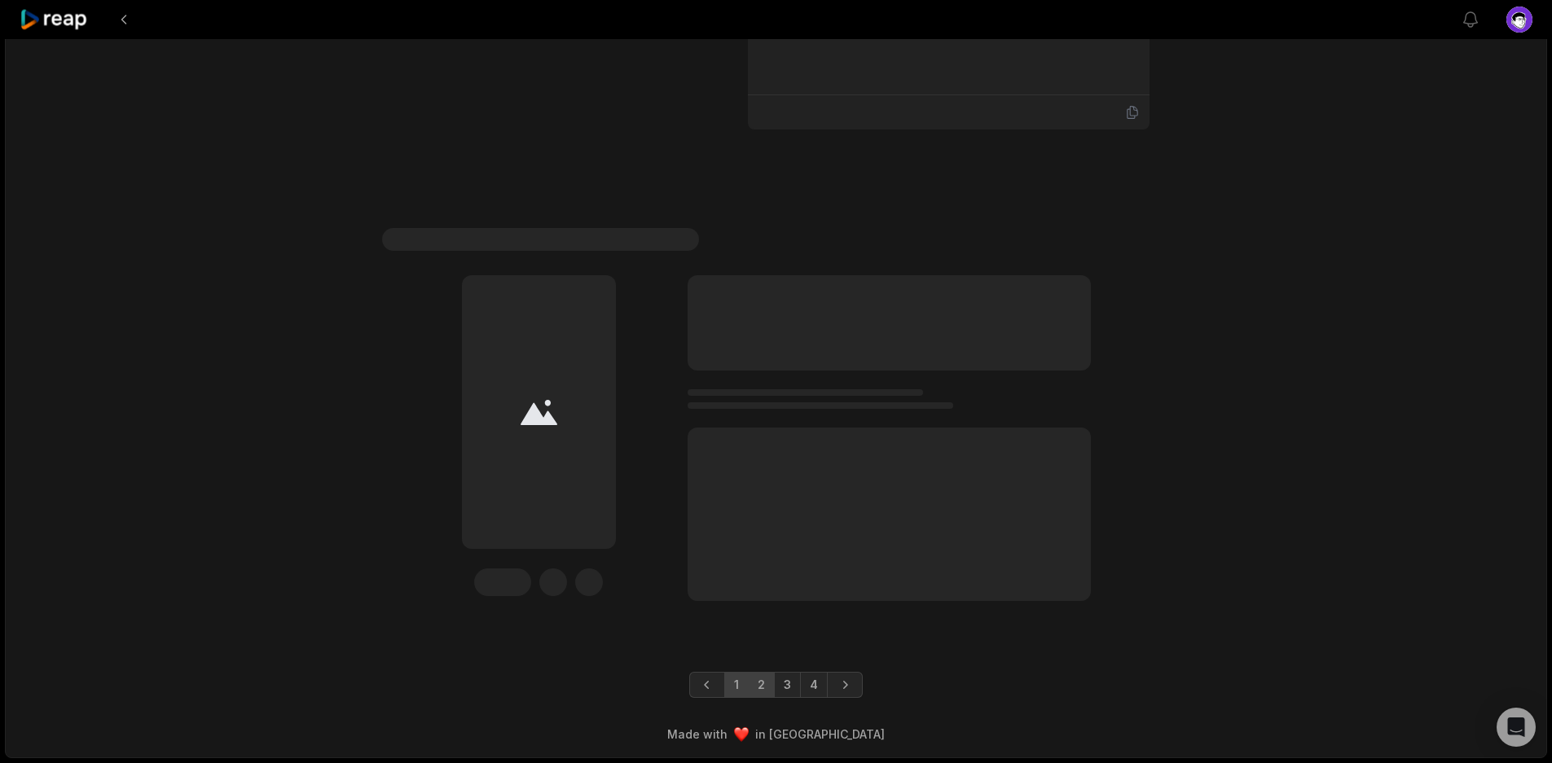
click at [772, 675] on link "2" at bounding box center [761, 685] width 27 height 26
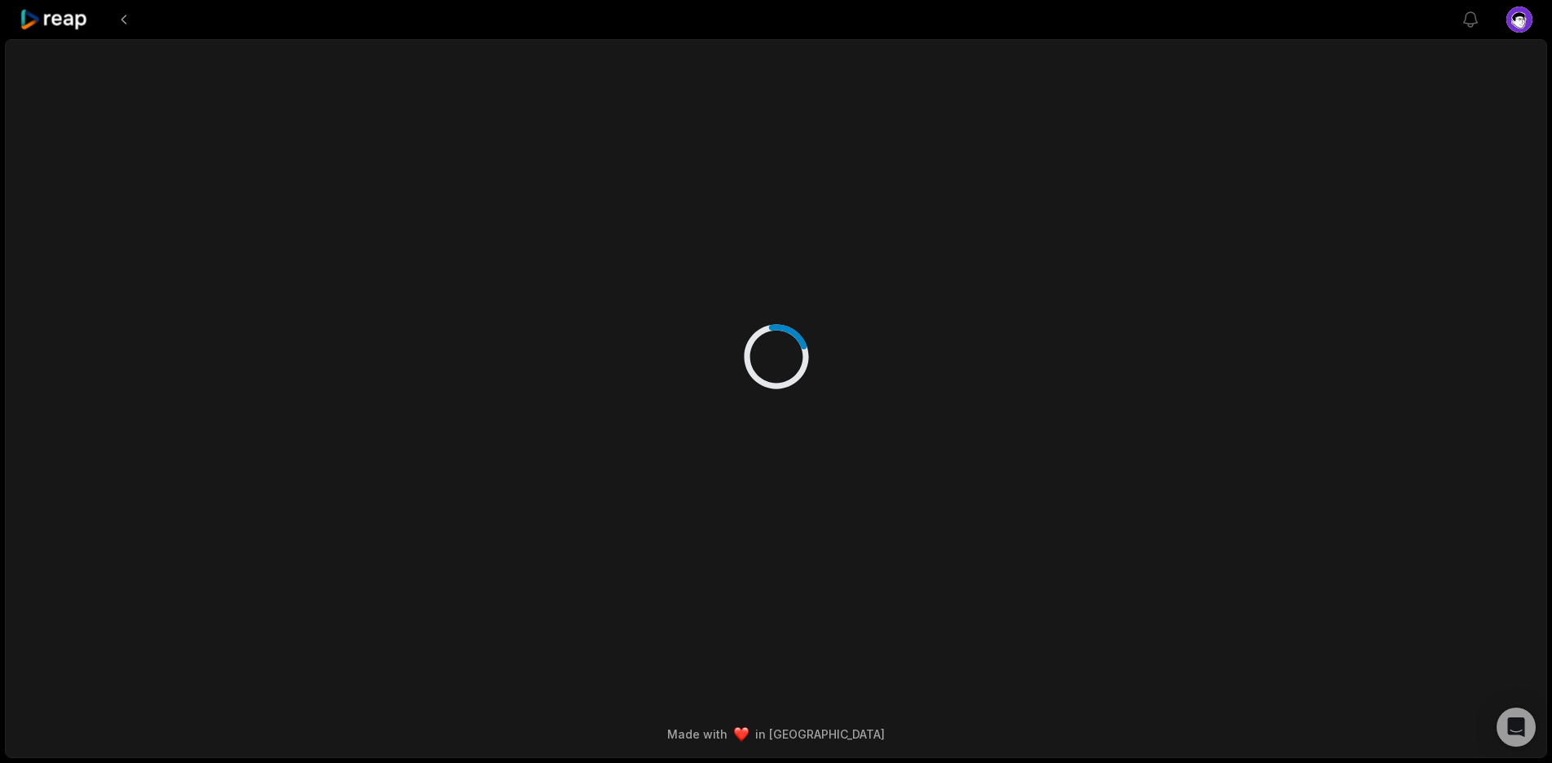
scroll to position [0, 0]
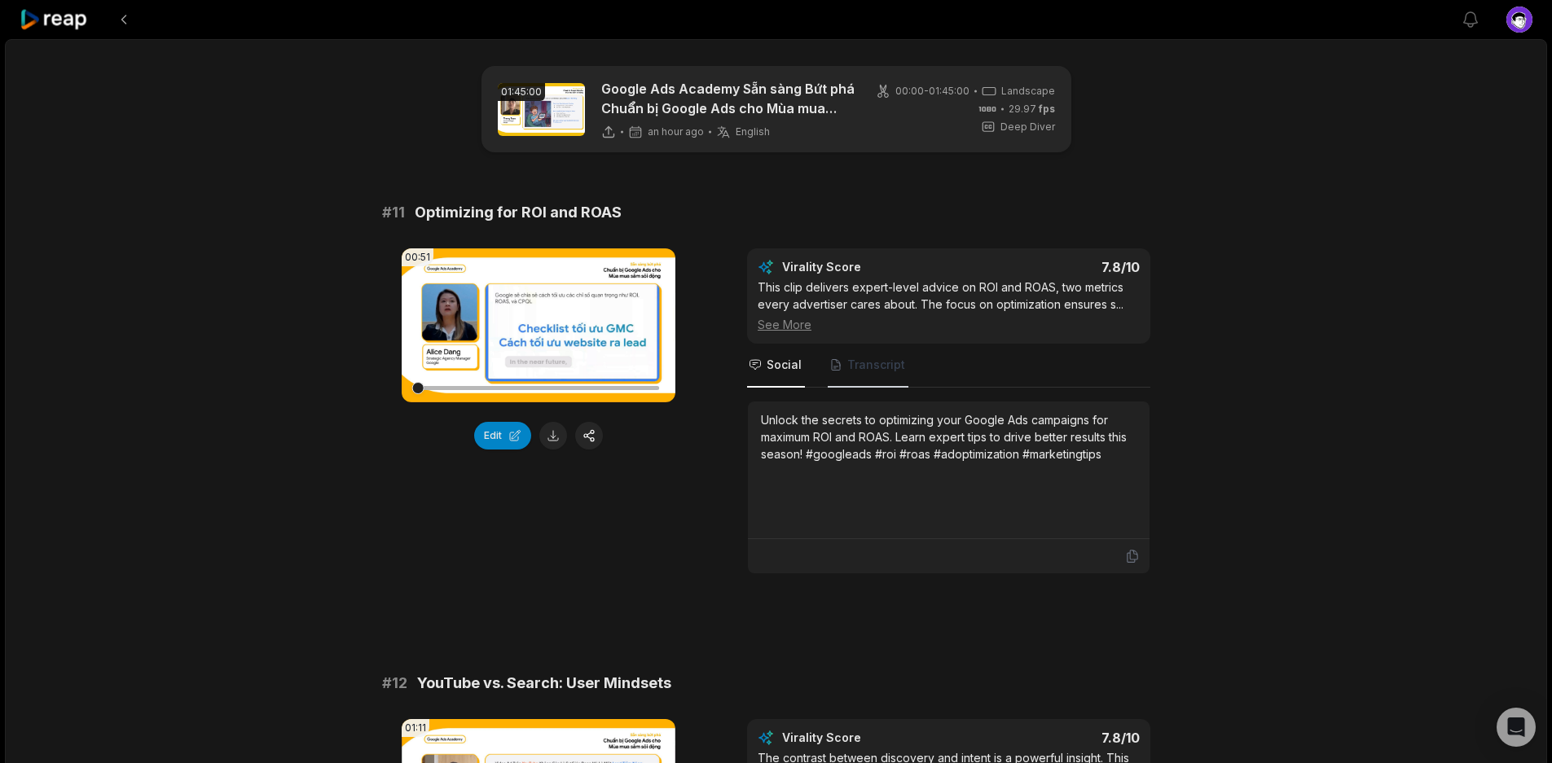
click at [881, 370] on span "Transcript" at bounding box center [876, 365] width 58 height 16
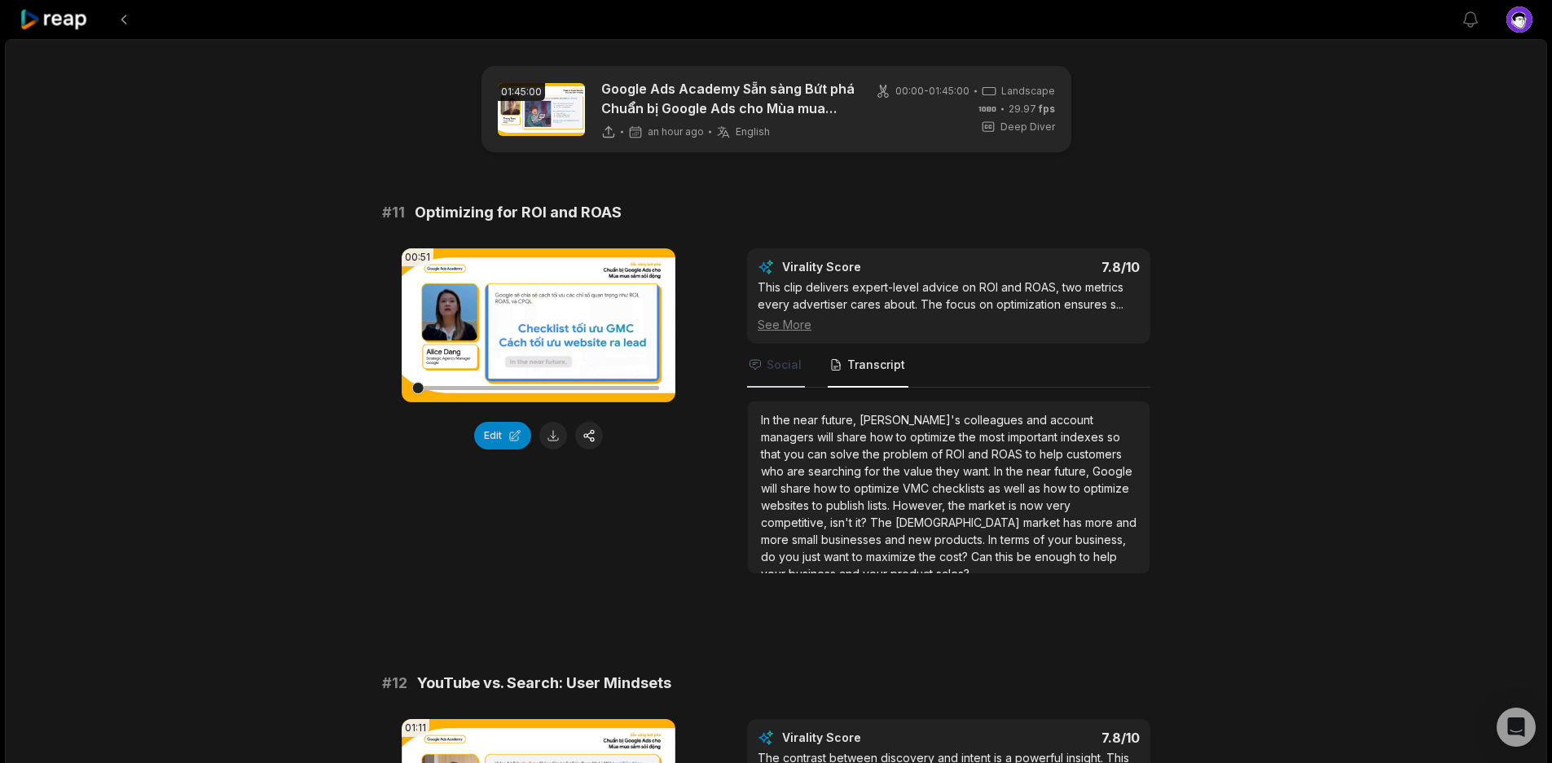
click at [758, 352] on span "Social" at bounding box center [776, 366] width 58 height 44
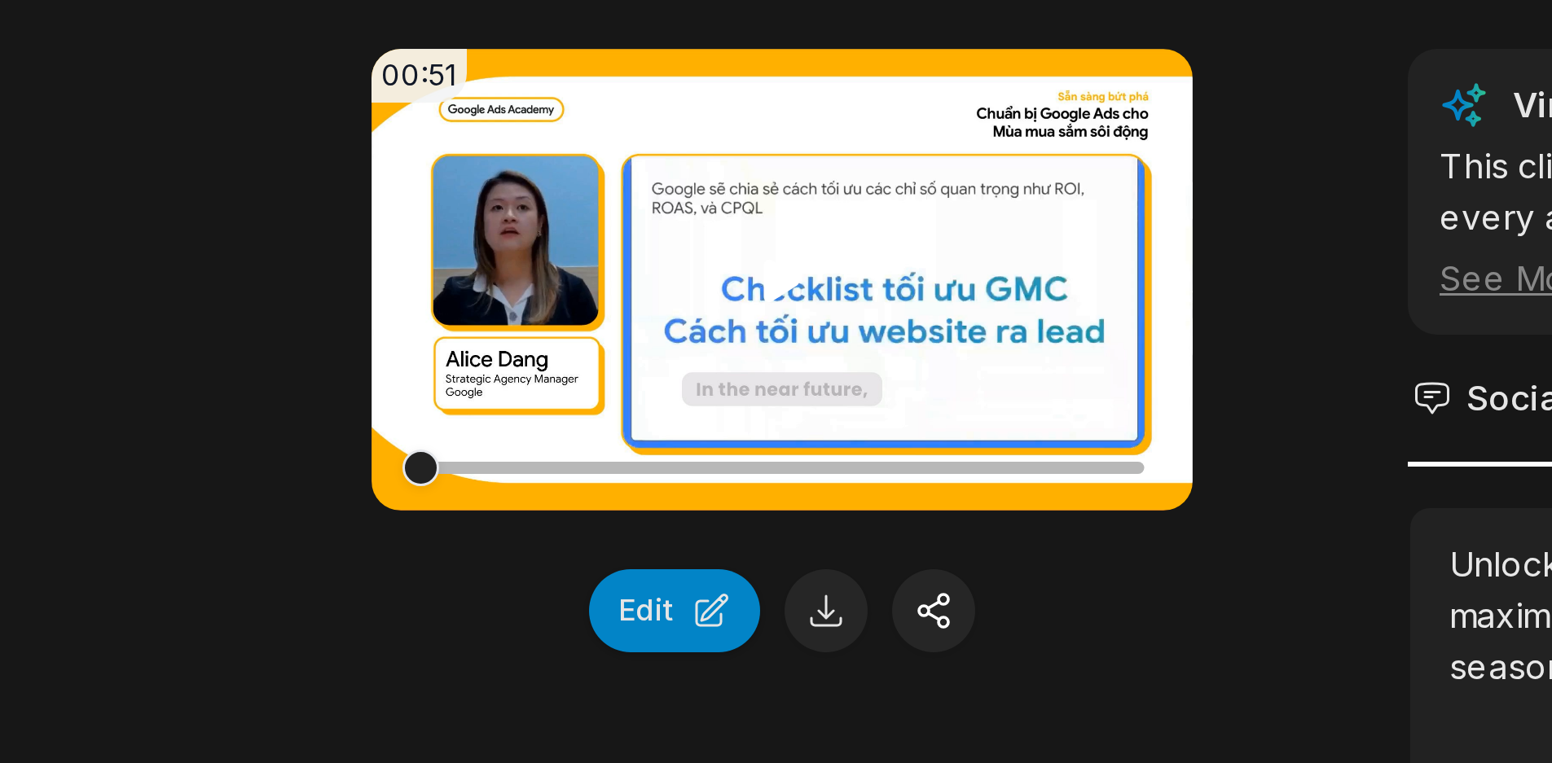
click at [537, 337] on video "Your browser does not support mp4 format." at bounding box center [539, 325] width 274 height 154
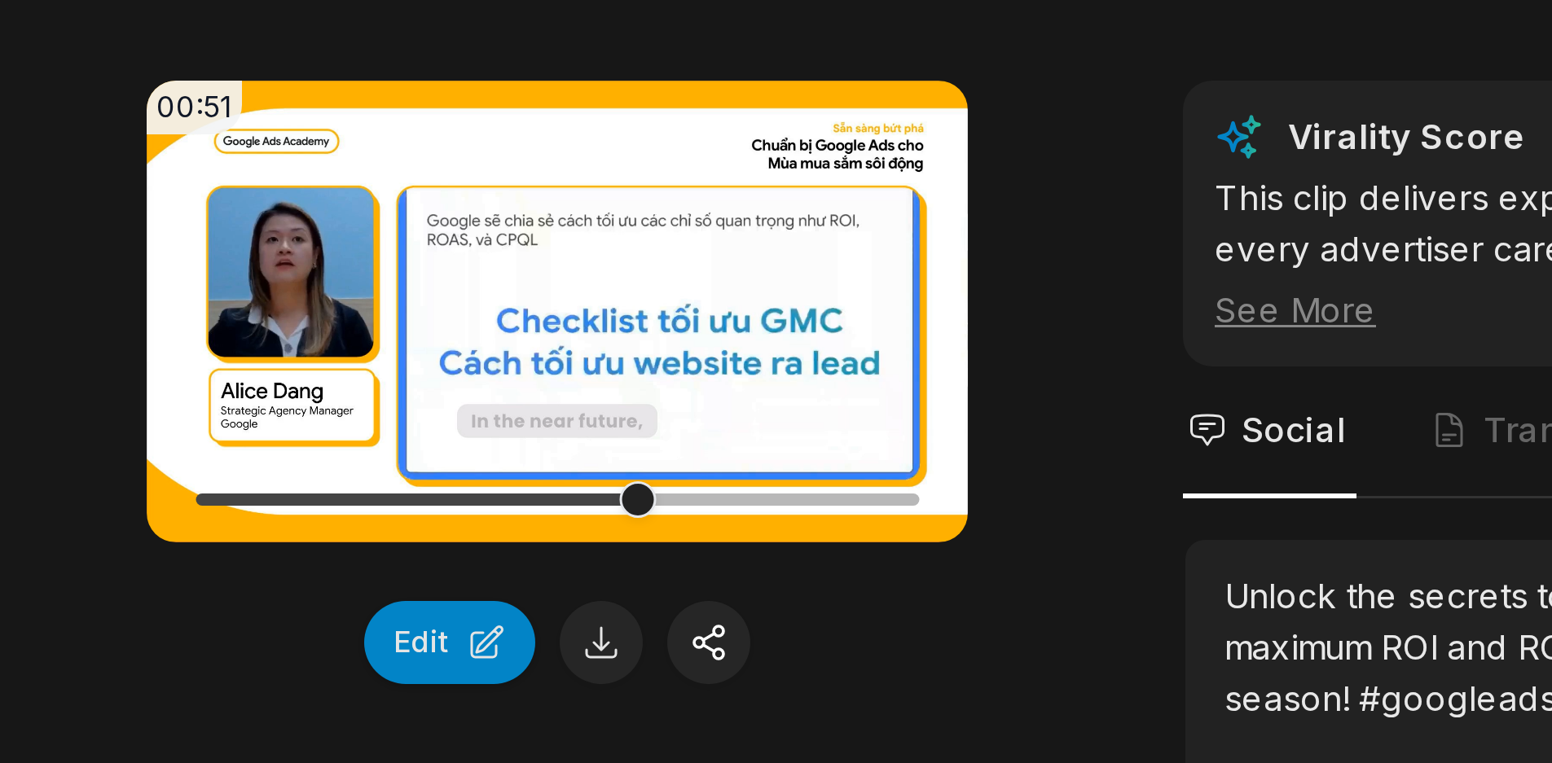
click at [698, 408] on div "00:51 Your browser does not support mp4 format. Edit Virality Score 7.8 /10 Thi…" at bounding box center [776, 411] width 789 height 326
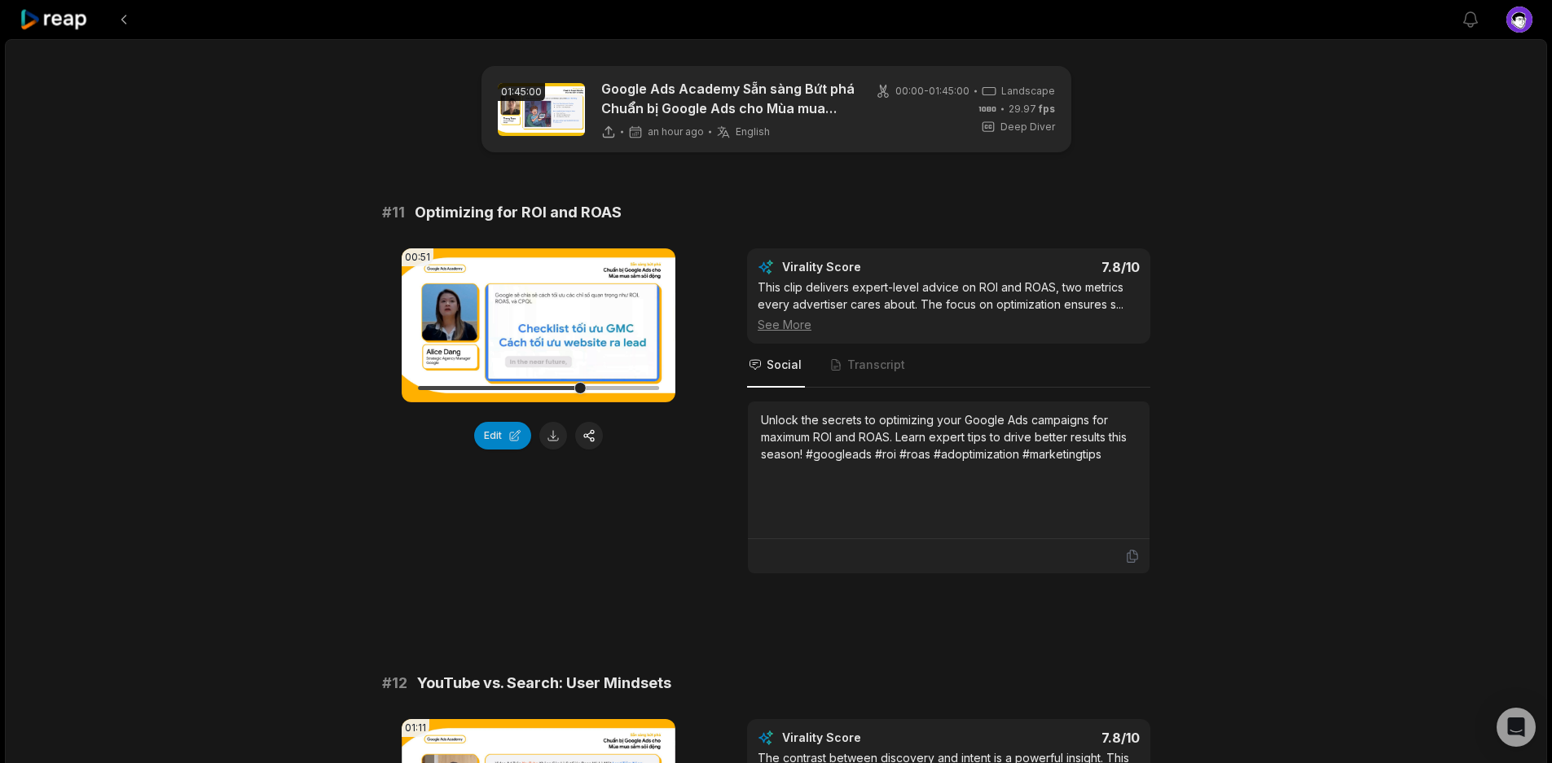
scroll to position [10, 0]
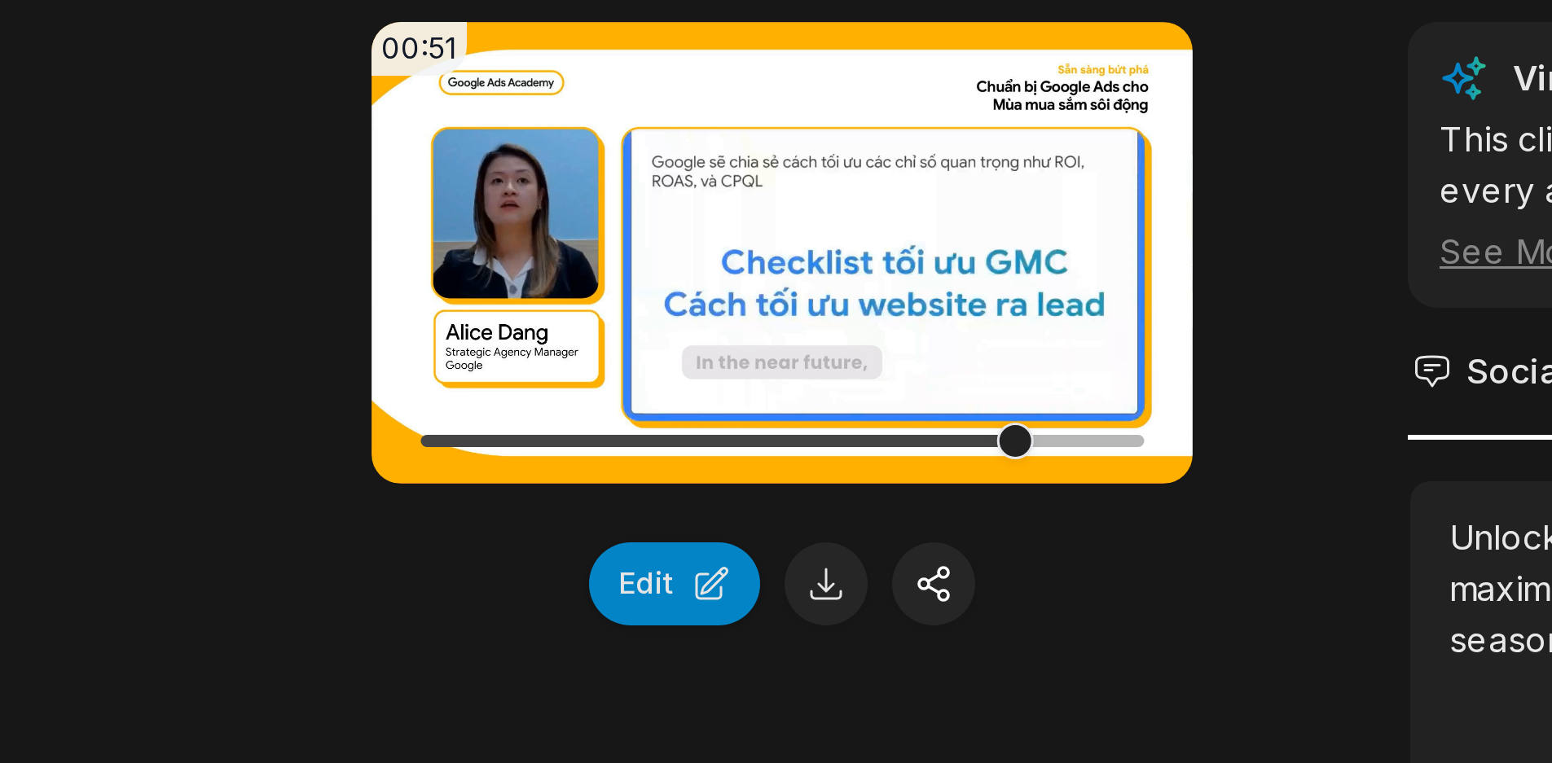
click at [697, 350] on div "00:51 Your browser does not support mp4 format. Edit Virality Score 7.8 /10 Thi…" at bounding box center [776, 402] width 789 height 326
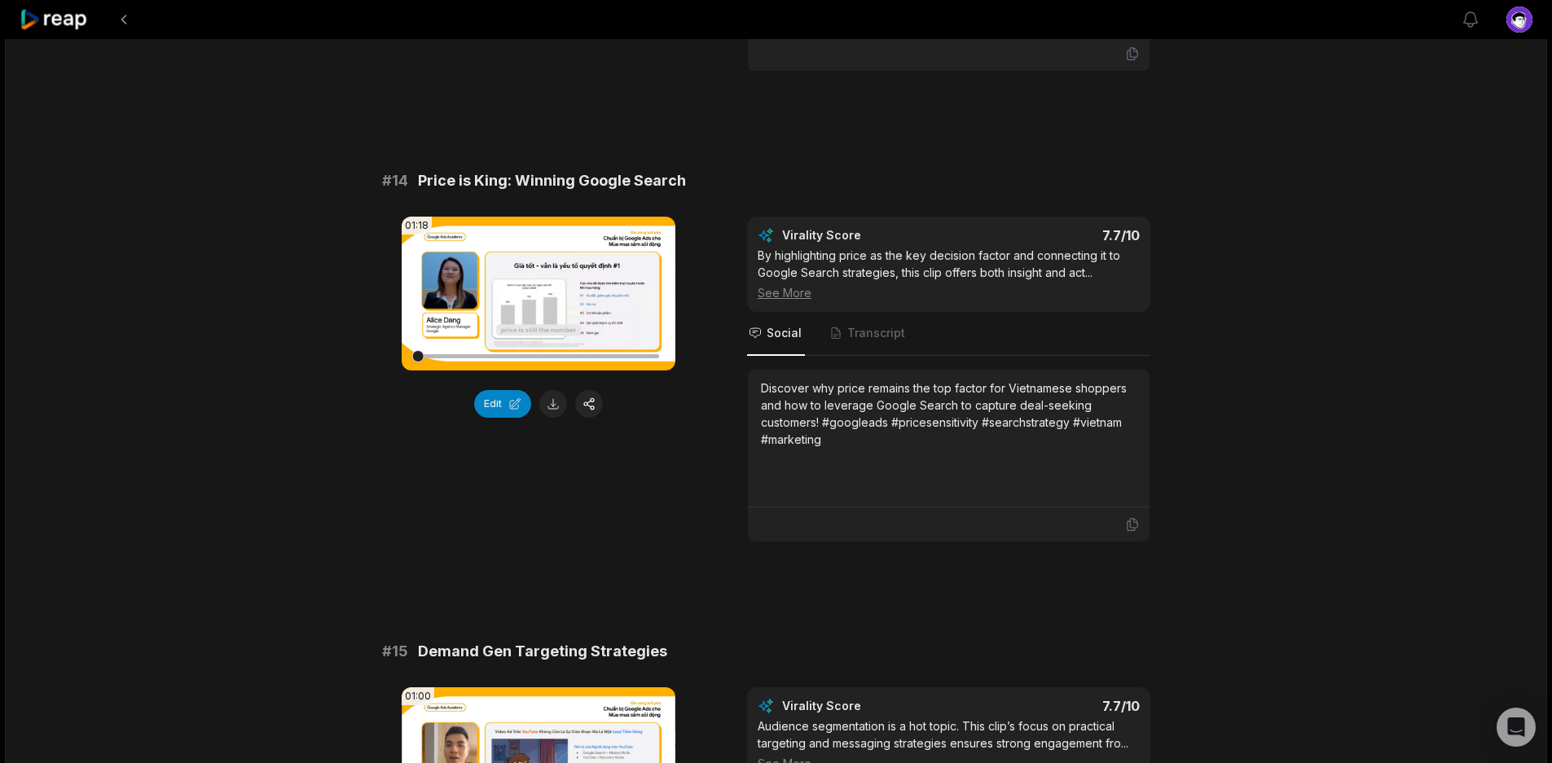
scroll to position [1395, 0]
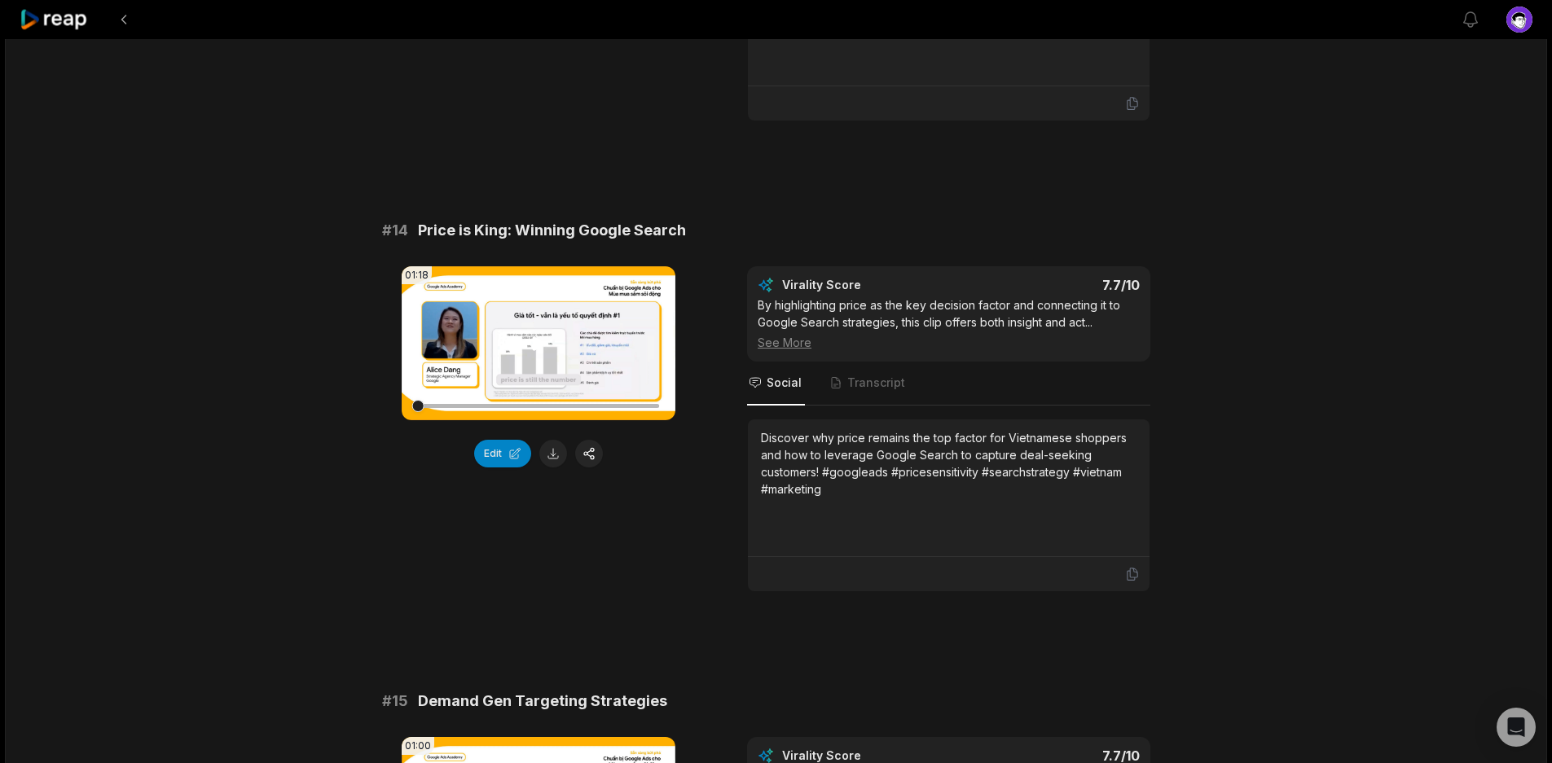
click at [543, 377] on video "Your browser does not support mp4 format." at bounding box center [539, 343] width 274 height 154
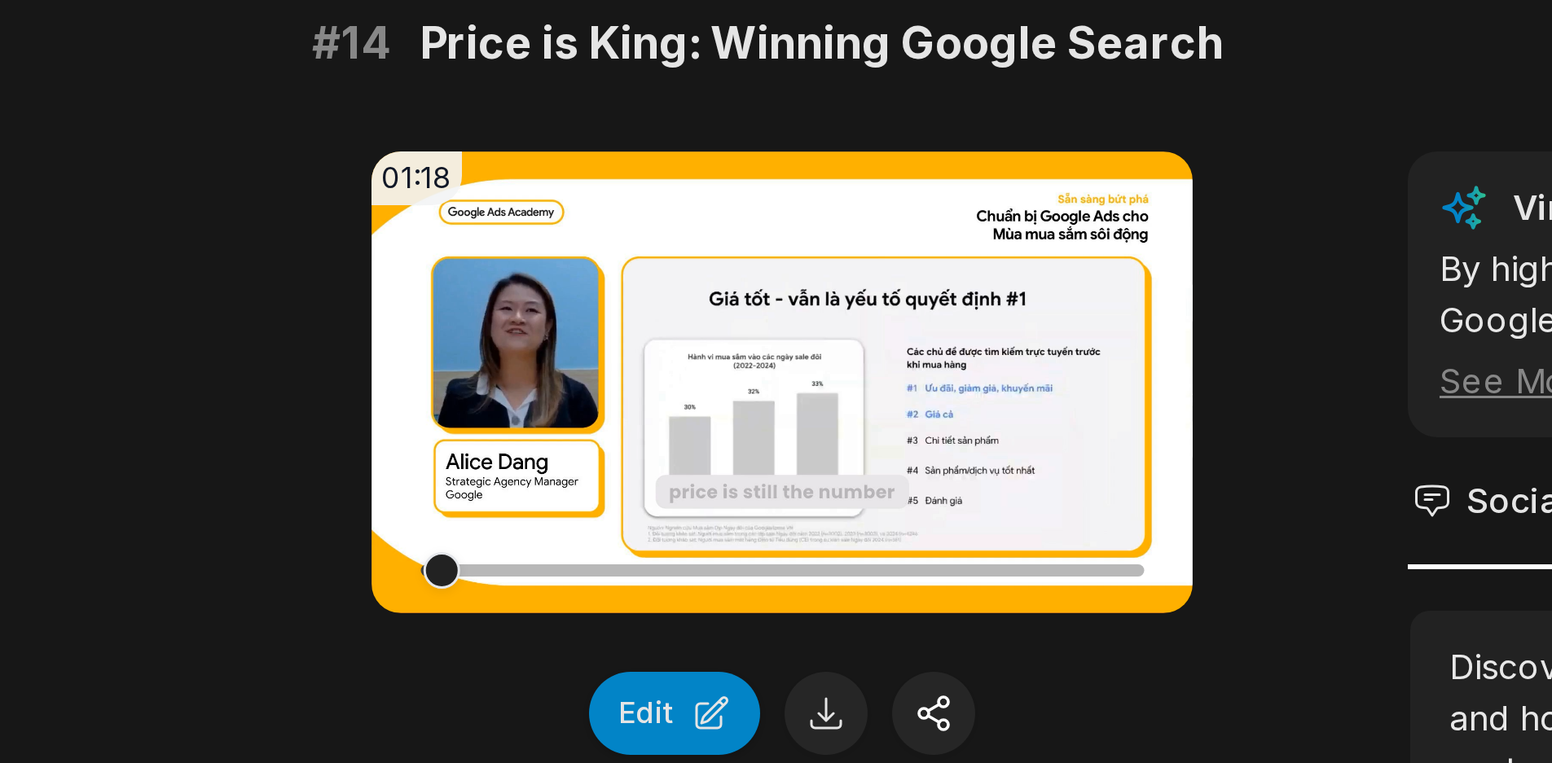
click at [701, 281] on div "01:18 Your browser does not support mp4 format. Edit Virality Score 7.7 /10 By …" at bounding box center [776, 430] width 789 height 326
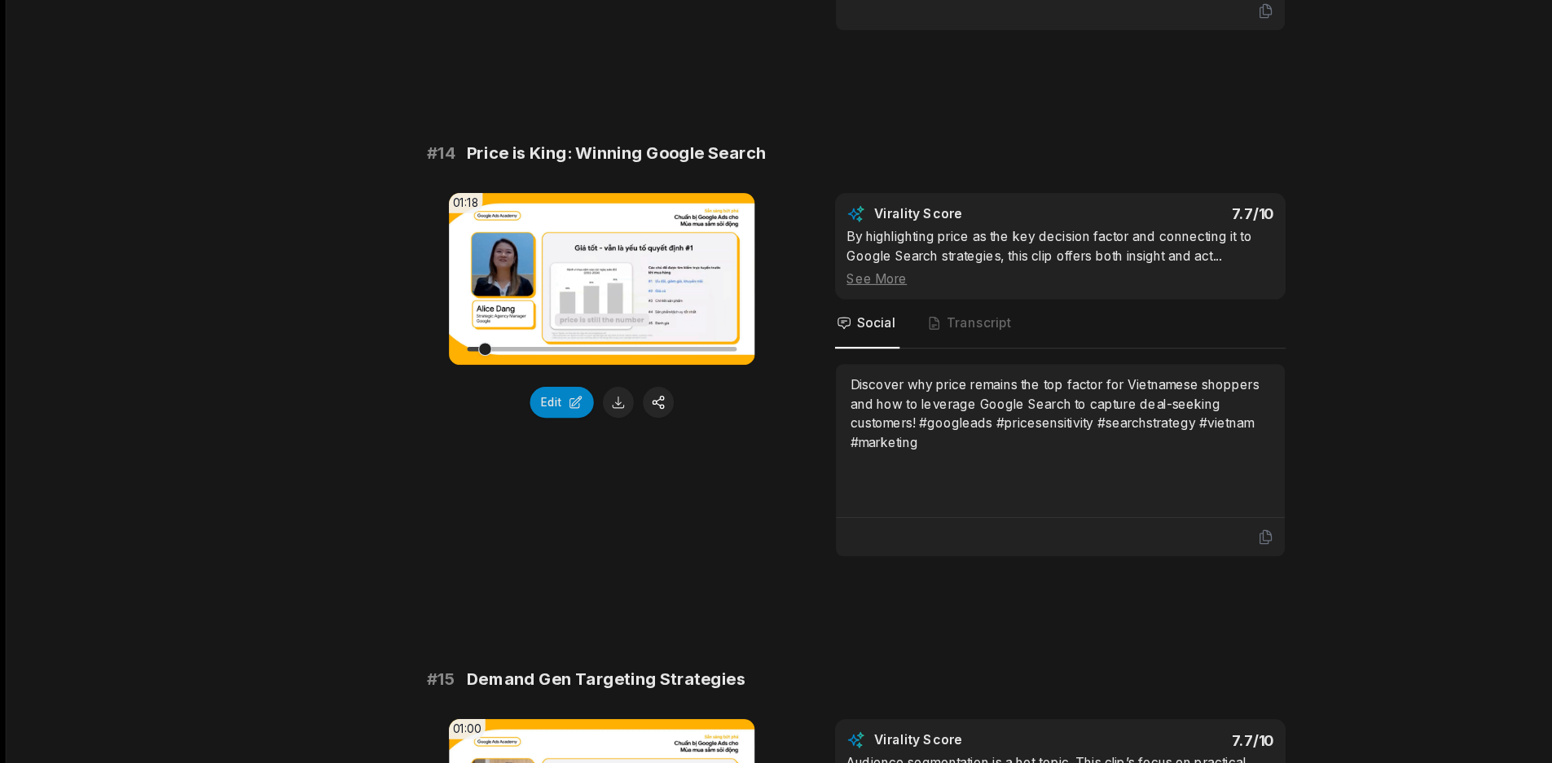
scroll to position [1466, 0]
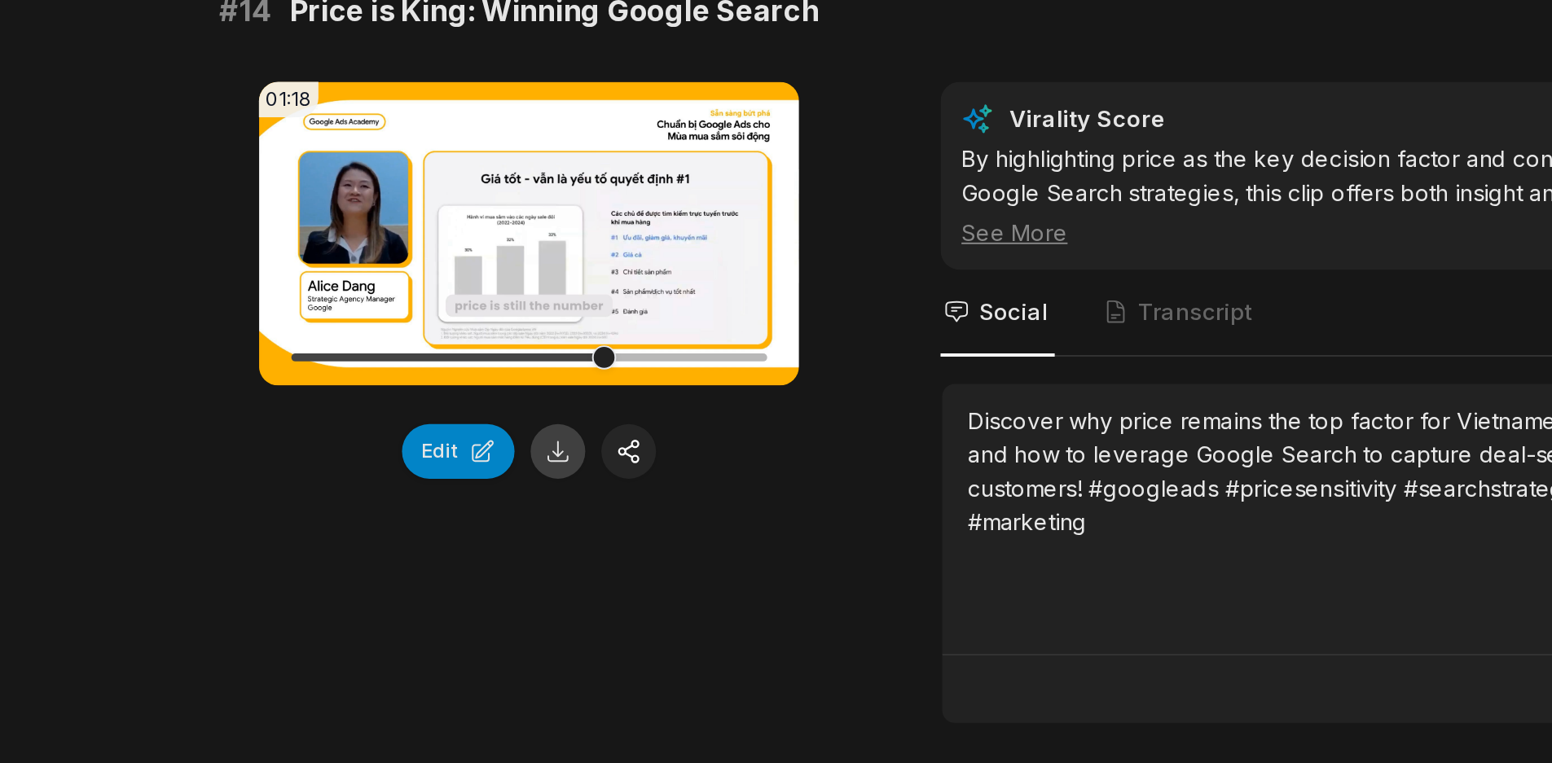
click at [553, 378] on button at bounding box center [553, 383] width 28 height 28
click at [729, 271] on div "01:18 Your browser does not support mp4 format. Edit Virality Score 7.7 /10 By …" at bounding box center [776, 359] width 789 height 326
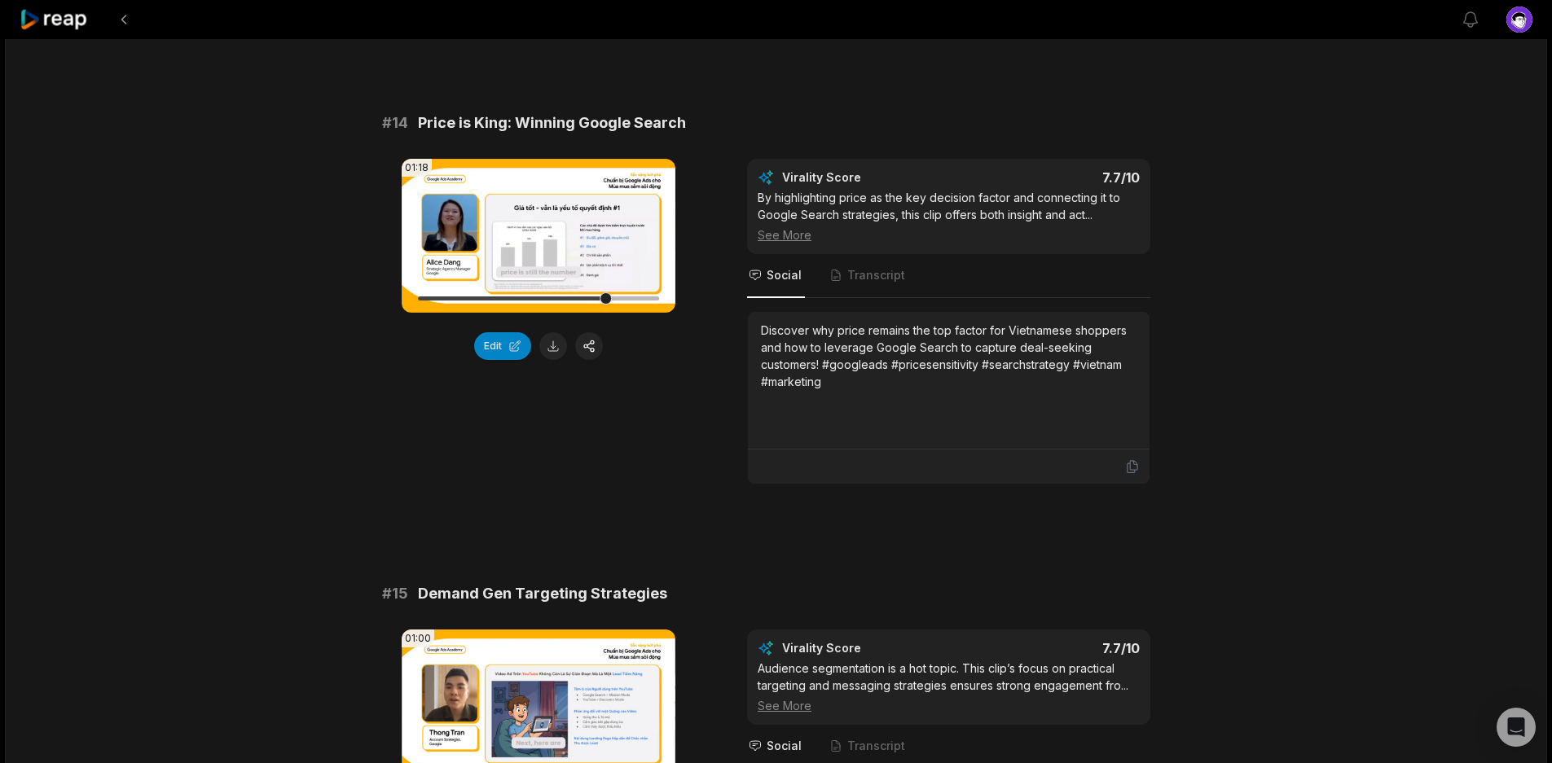
scroll to position [1501, 0]
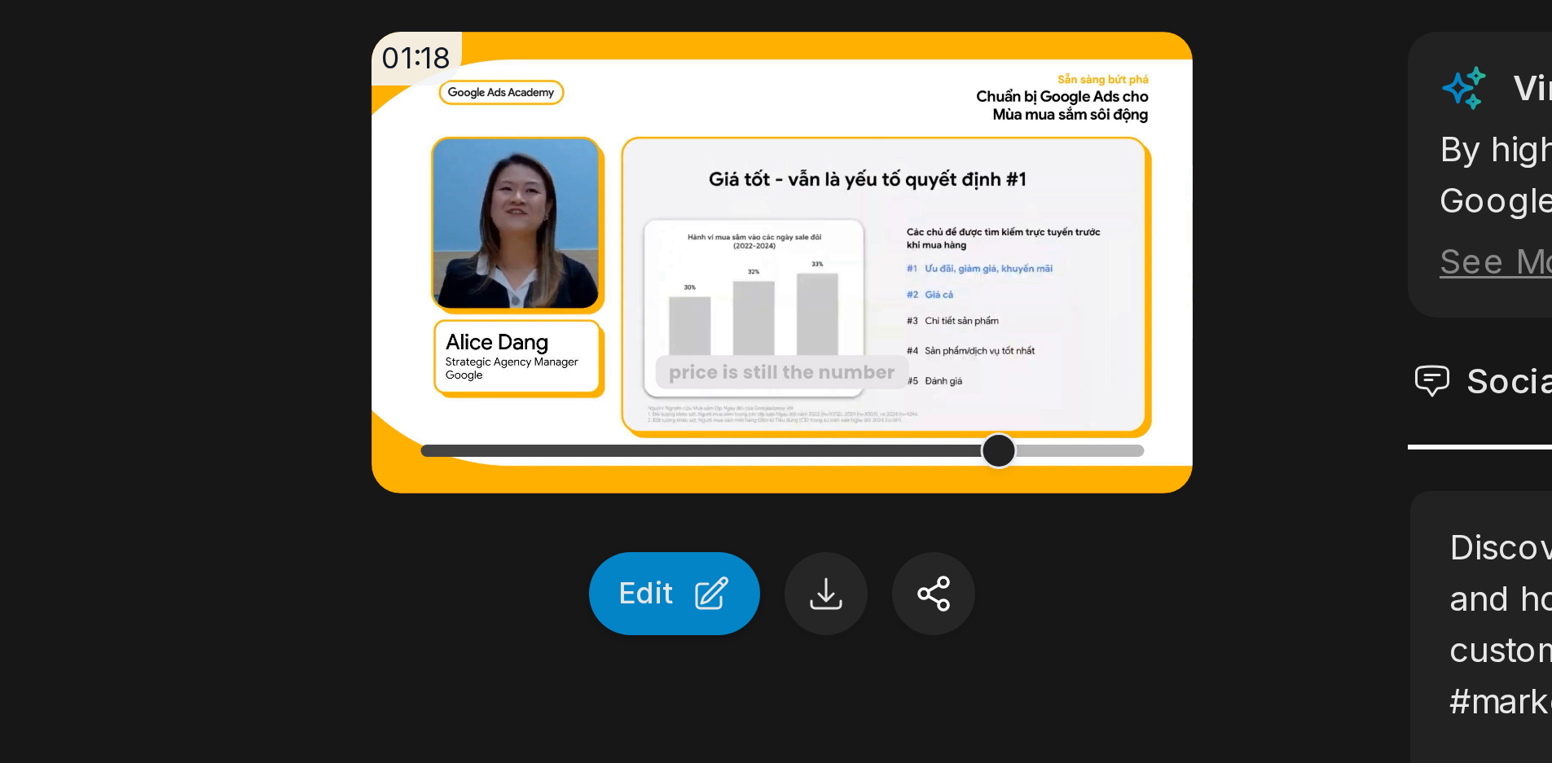
click at [708, 244] on div "01:18 Your browser does not support mp4 format. Edit Virality Score 7.7 /10 By …" at bounding box center [776, 323] width 789 height 326
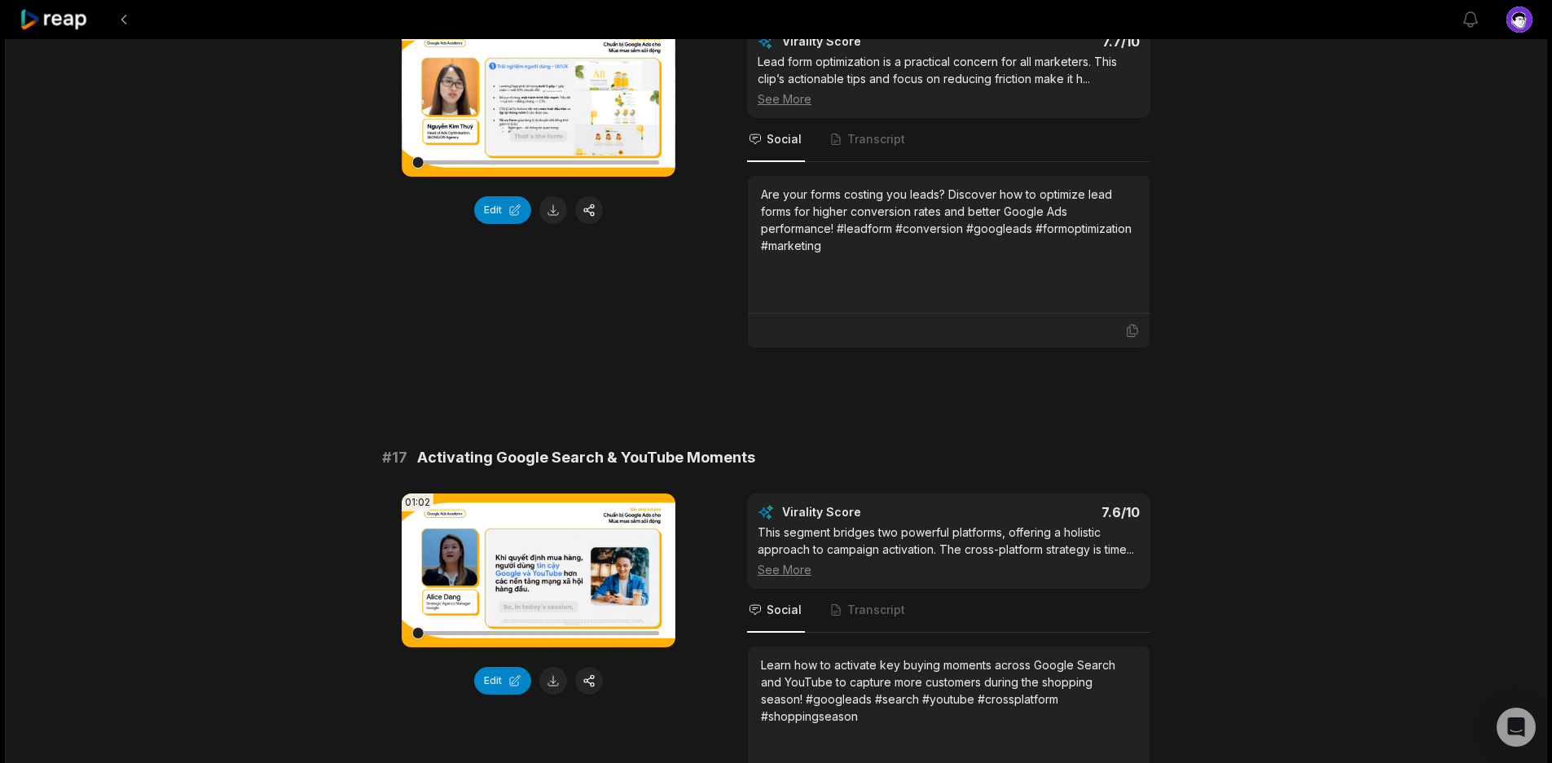
scroll to position [2650, 0]
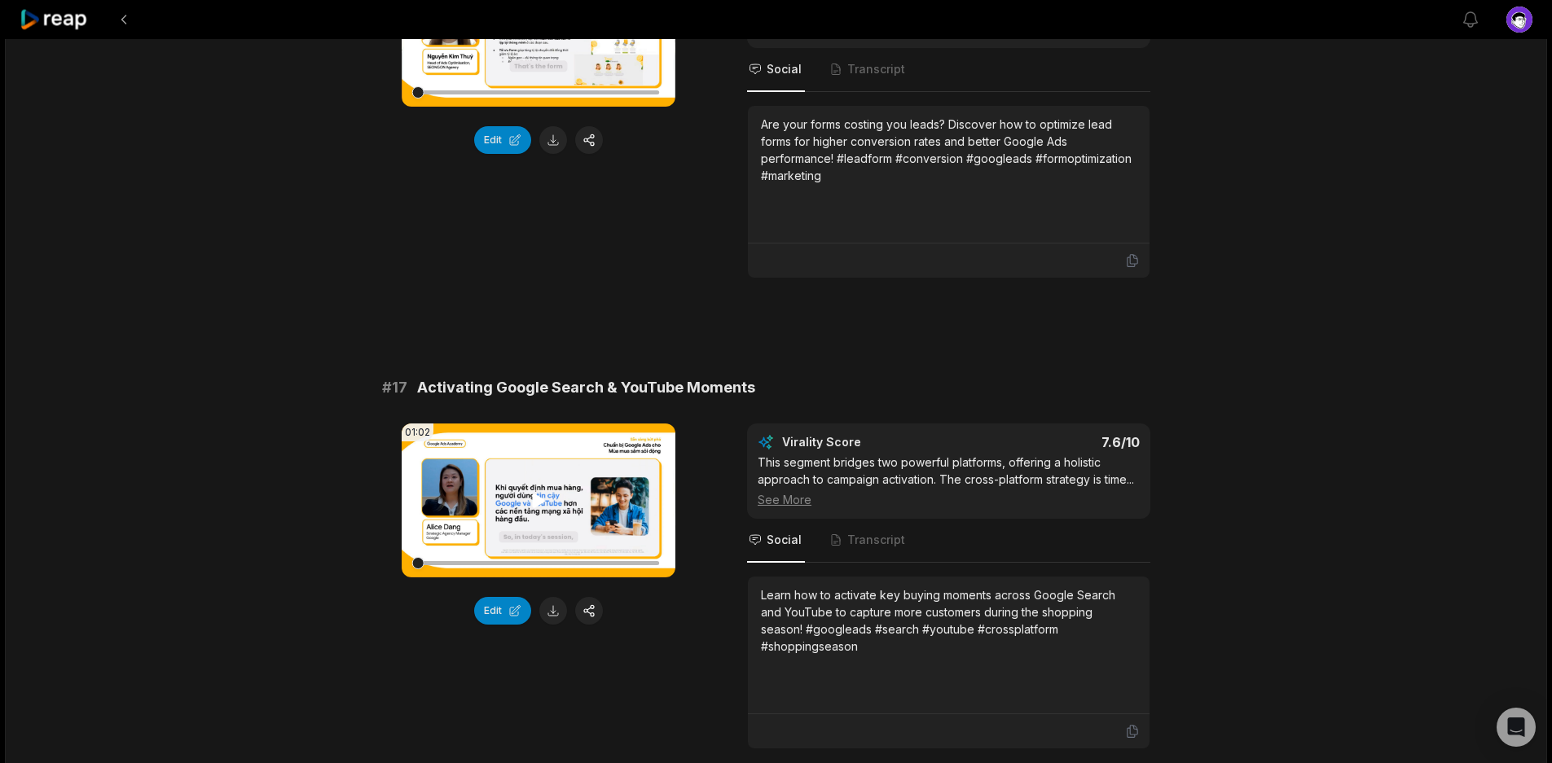
click at [540, 492] on icon at bounding box center [539, 501] width 20 height 20
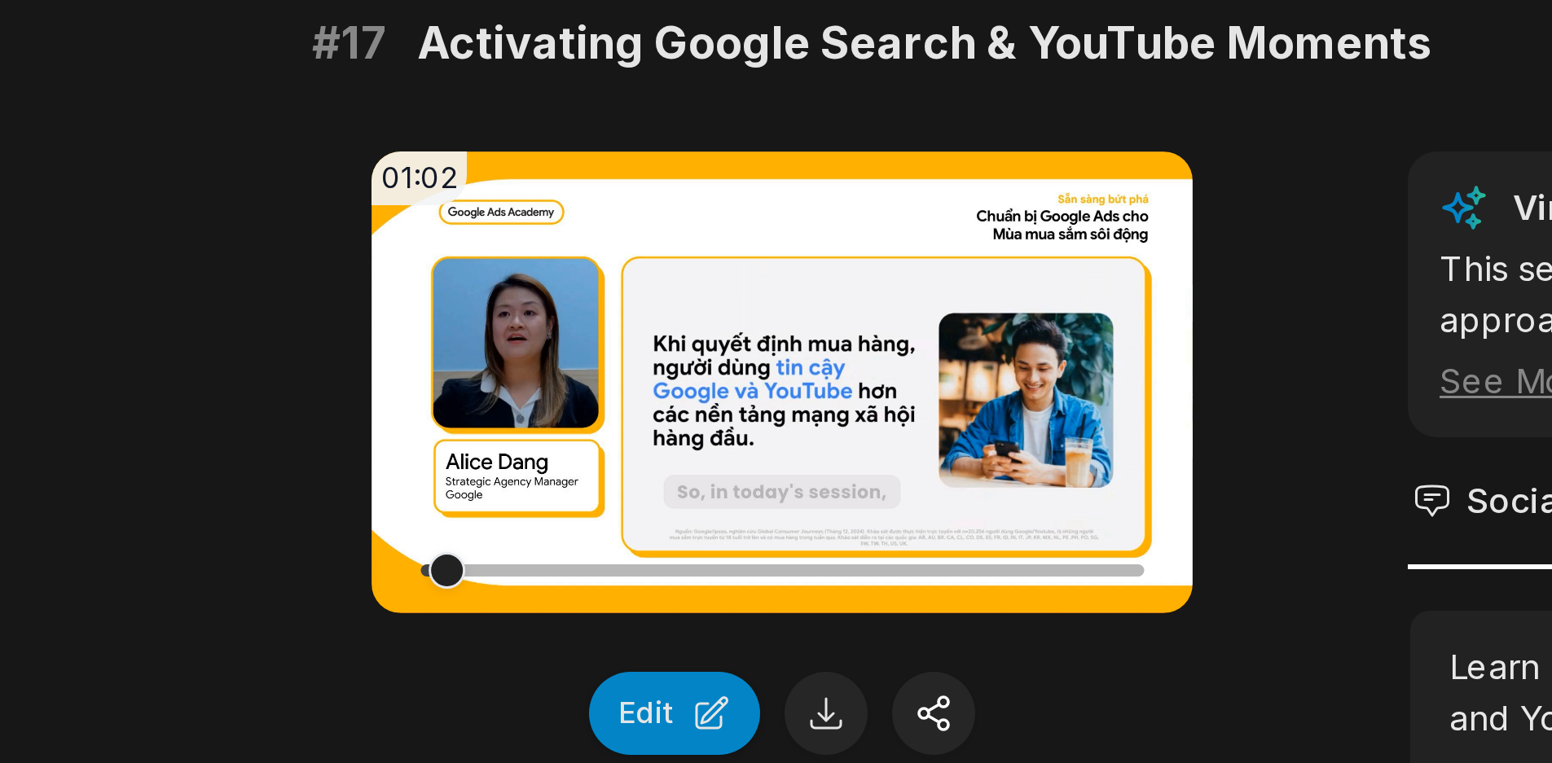
click at [688, 490] on div "01:02 Your browser does not support mp4 format. Edit Virality Score 7.6 /10 Thi…" at bounding box center [776, 587] width 789 height 326
click at [692, 514] on div "01:02 Your browser does not support mp4 format. Edit Virality Score 7.6 /10 Thi…" at bounding box center [776, 587] width 789 height 326
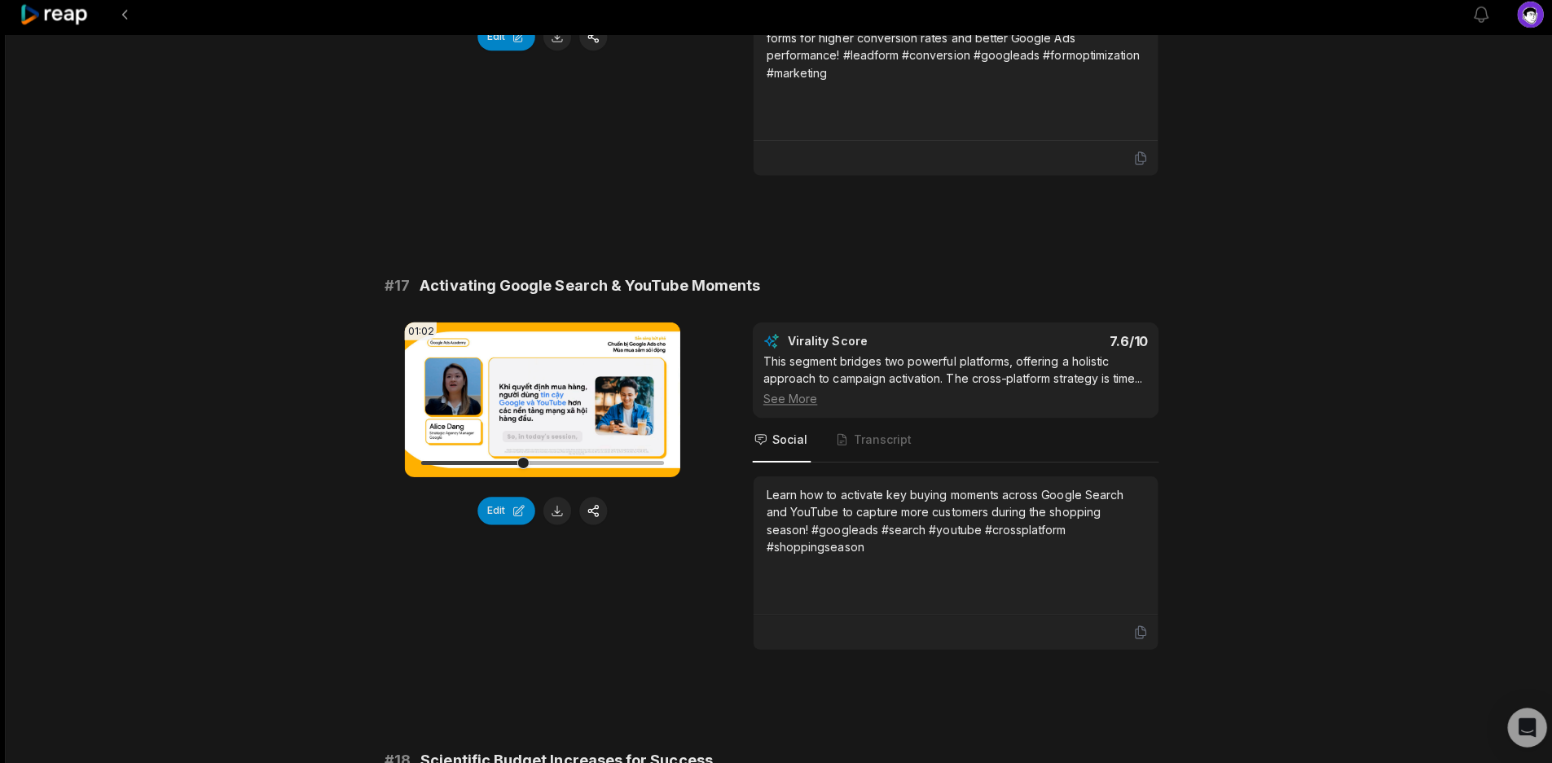
scroll to position [2751, 0]
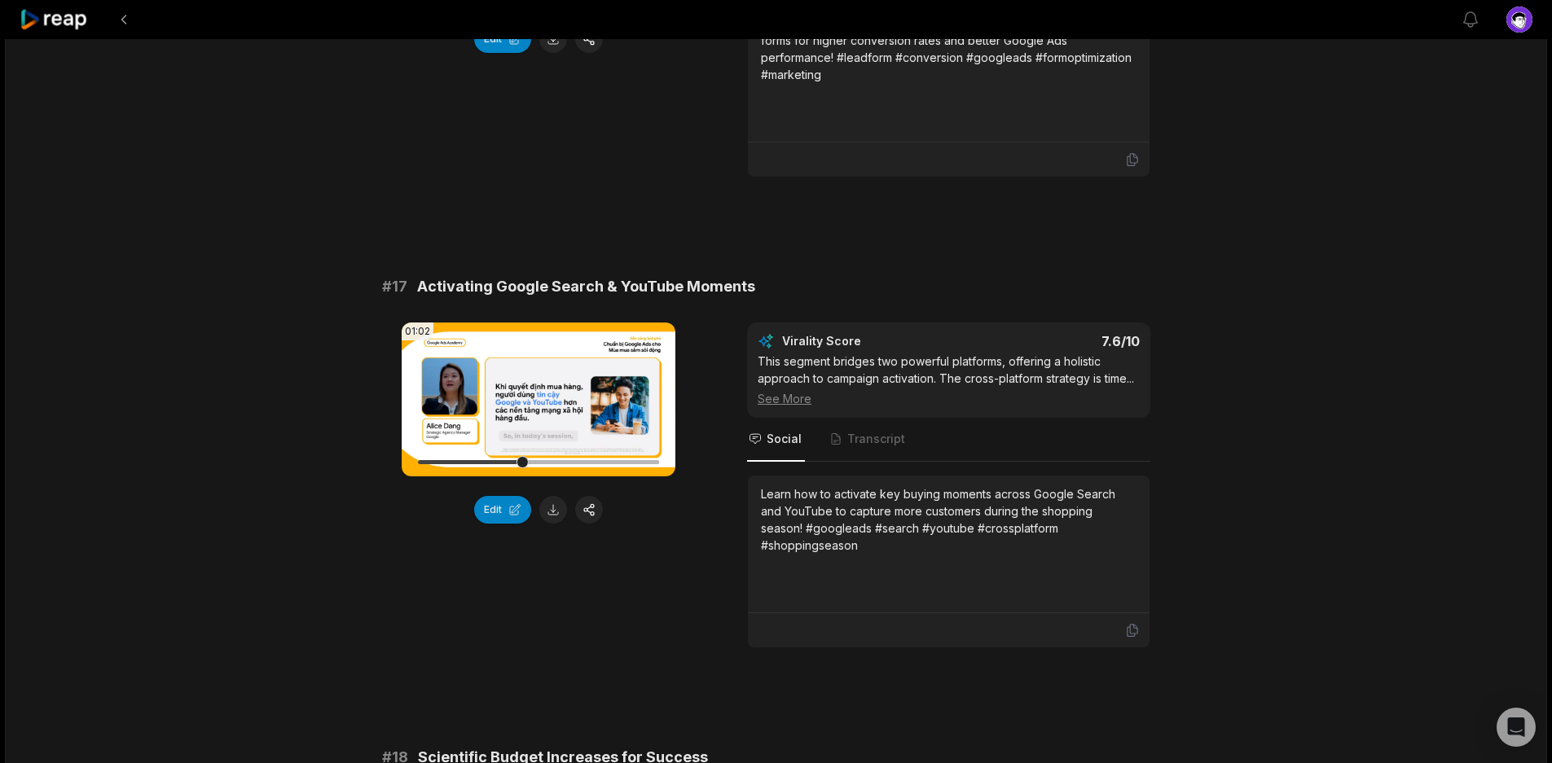
click at [706, 530] on div "01:02 Your browser does not support mp4 format. Edit Virality Score 7.6 /10 Thi…" at bounding box center [776, 486] width 789 height 326
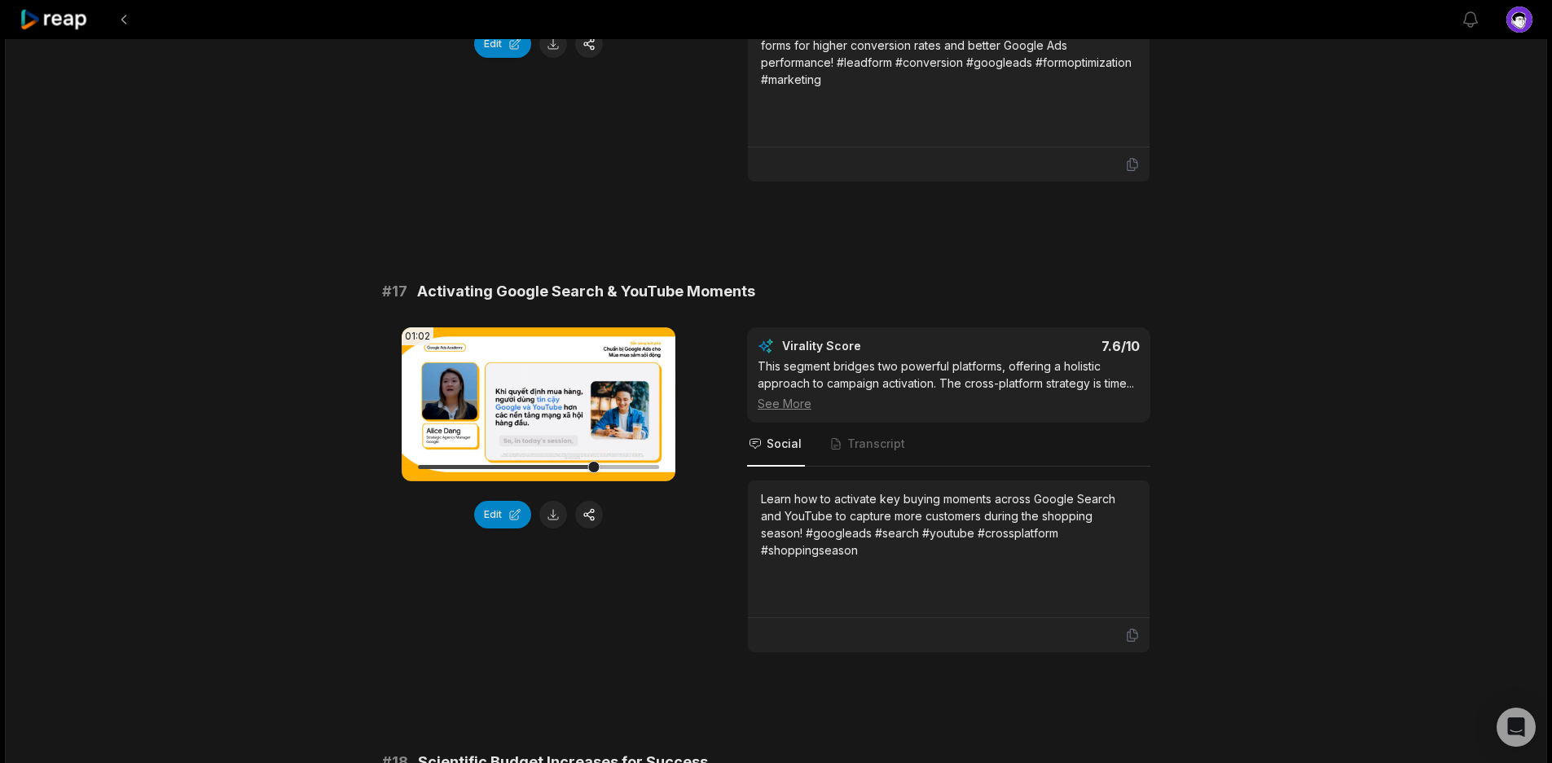
scroll to position [2716, 0]
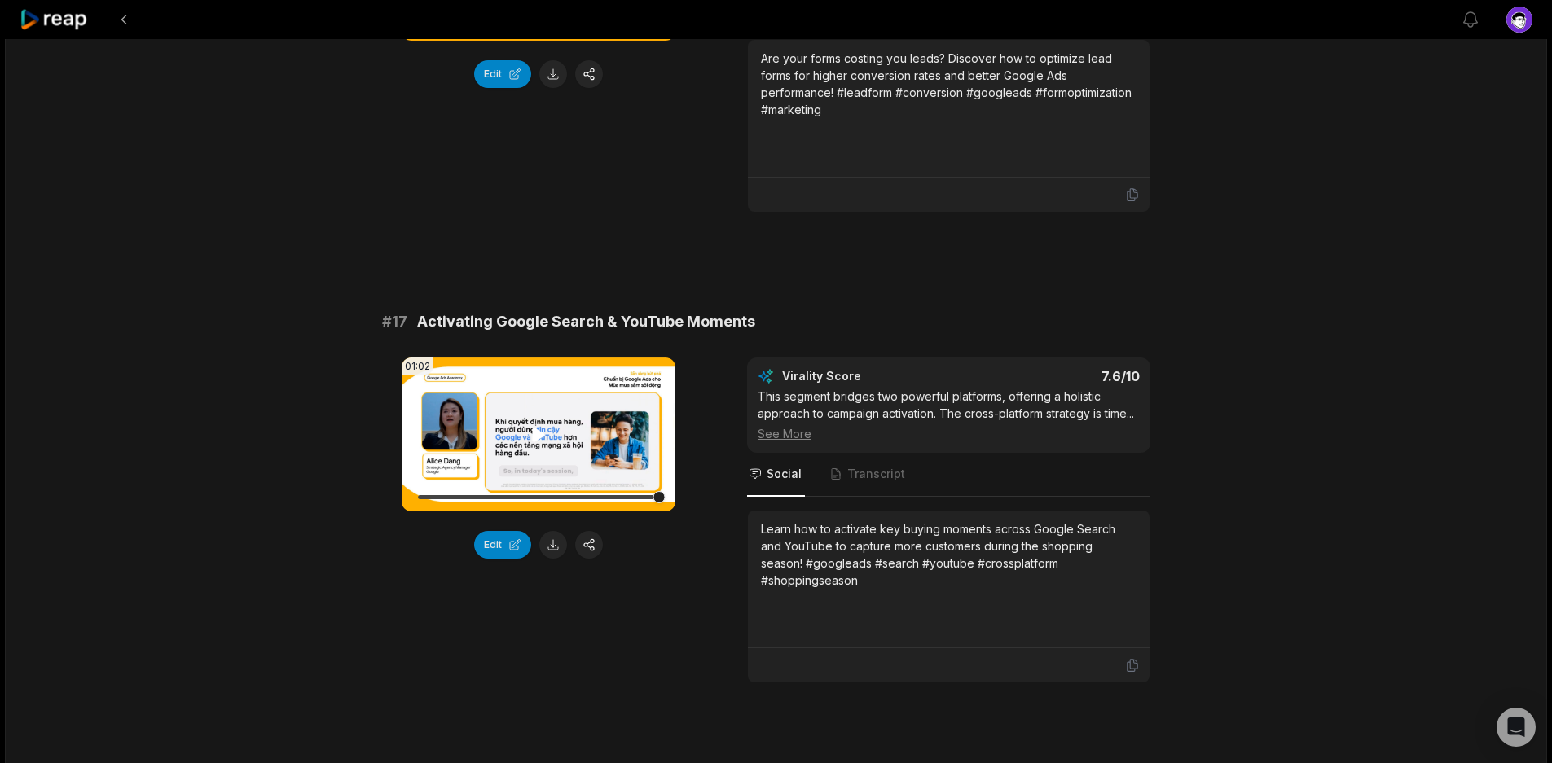
click at [571, 424] on video "Your browser does not support mp4 format." at bounding box center [539, 435] width 274 height 154
click at [638, 458] on video "Your browser does not support mp4 format." at bounding box center [539, 435] width 274 height 154
